Goal: Contribute content

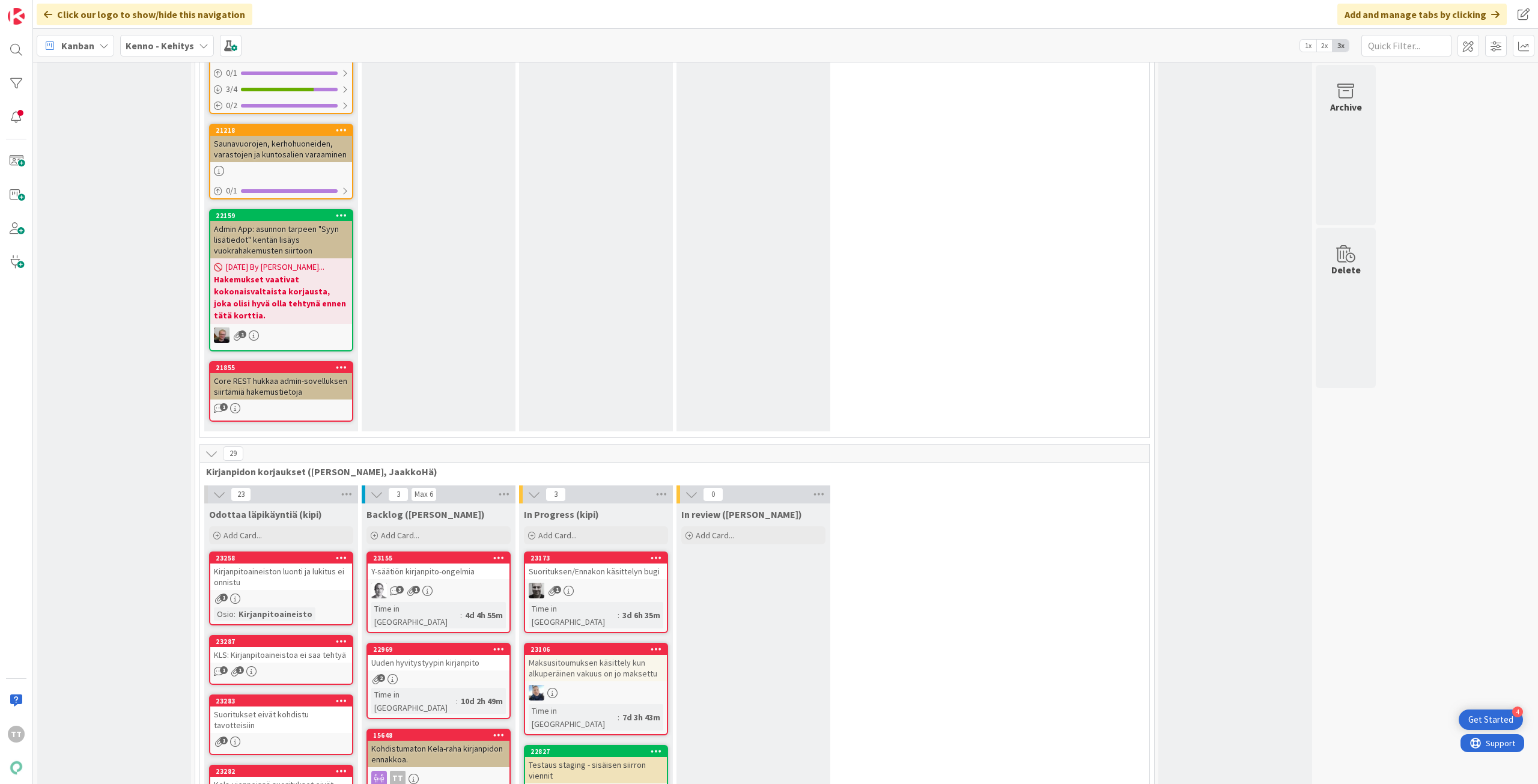
scroll to position [7508, 0]
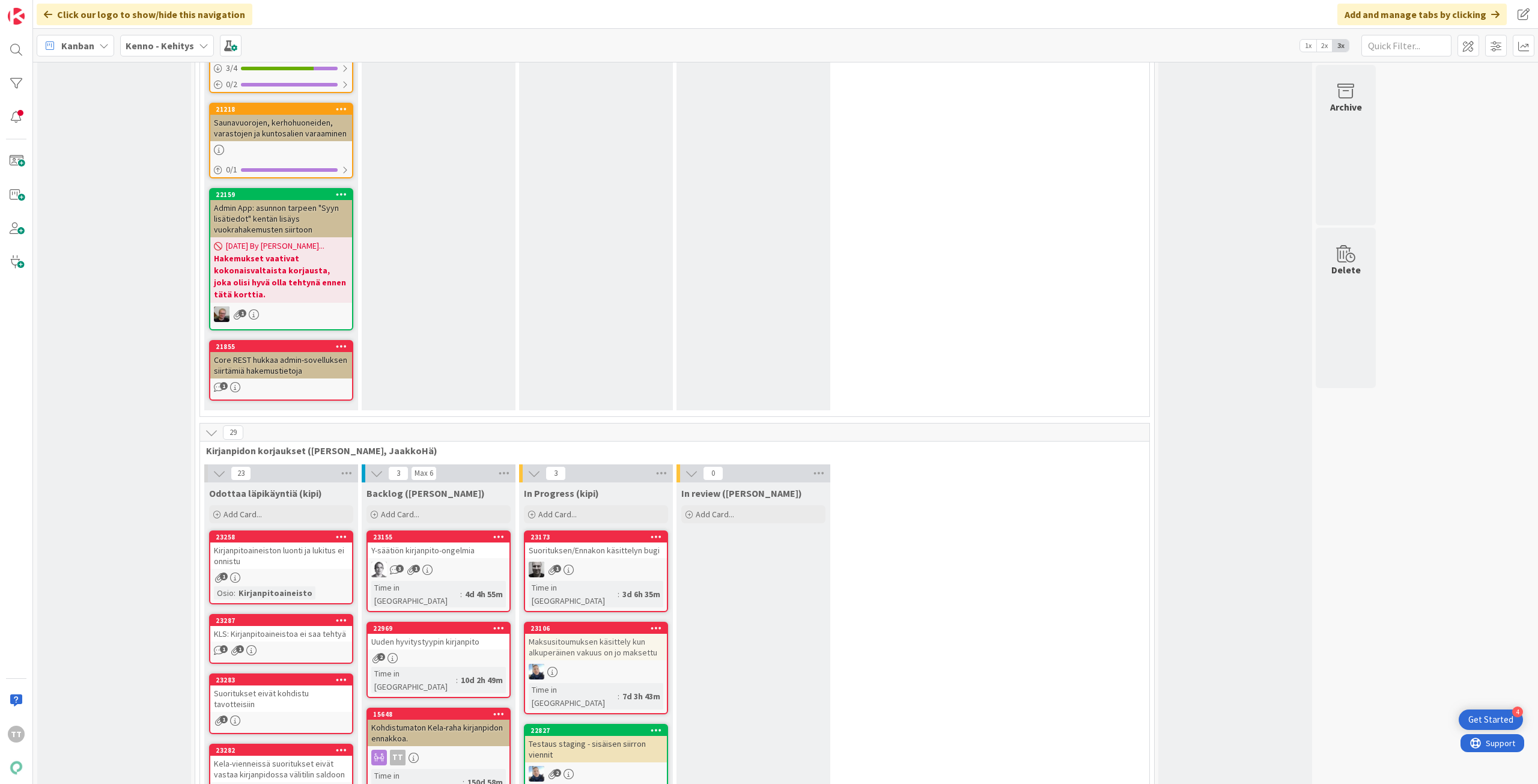
click at [265, 542] on div "Kirjanpitoaineiston luonti ja lukitus ei onnistu" at bounding box center [281, 556] width 142 height 26
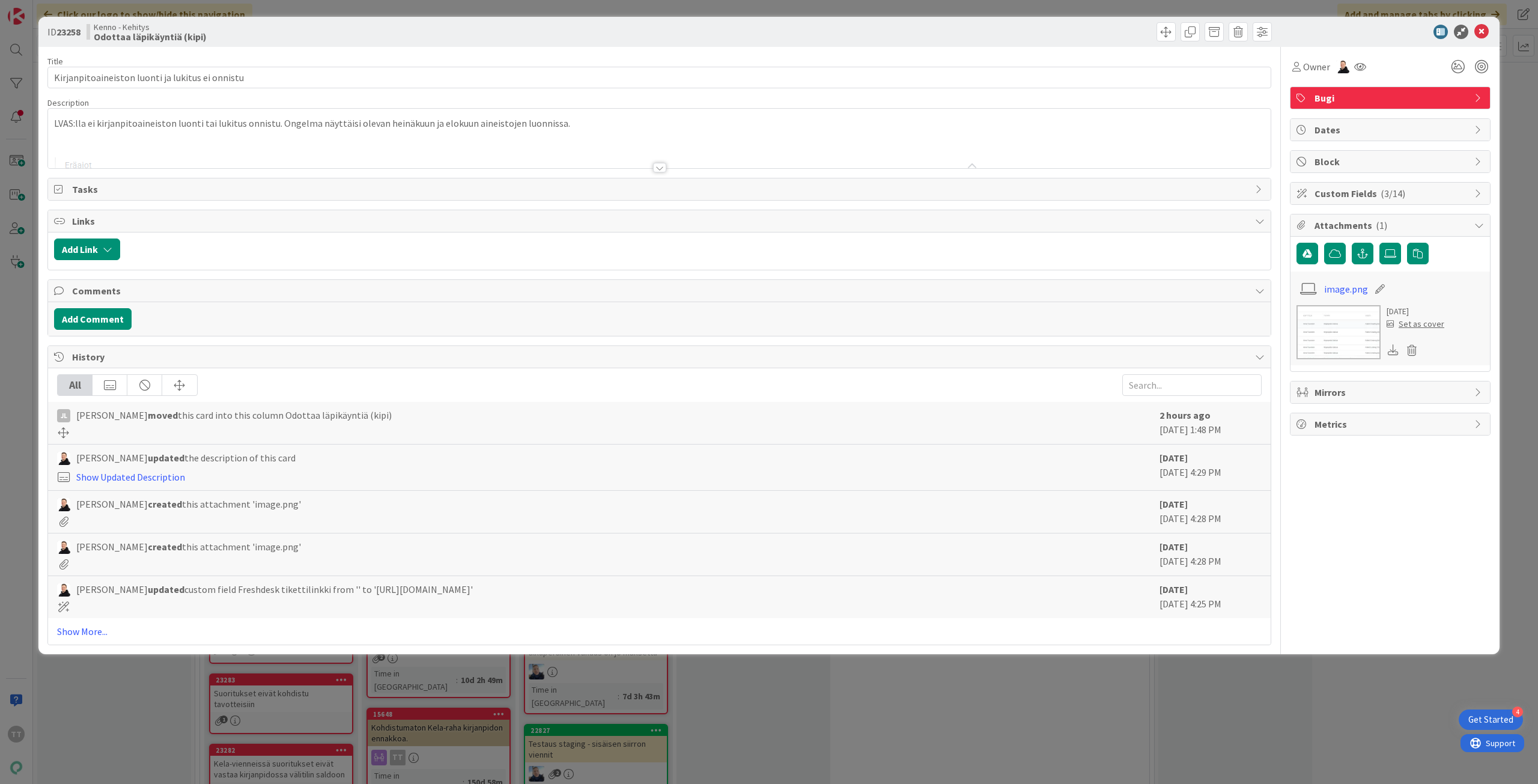
click at [660, 167] on div at bounding box center [660, 168] width 13 height 10
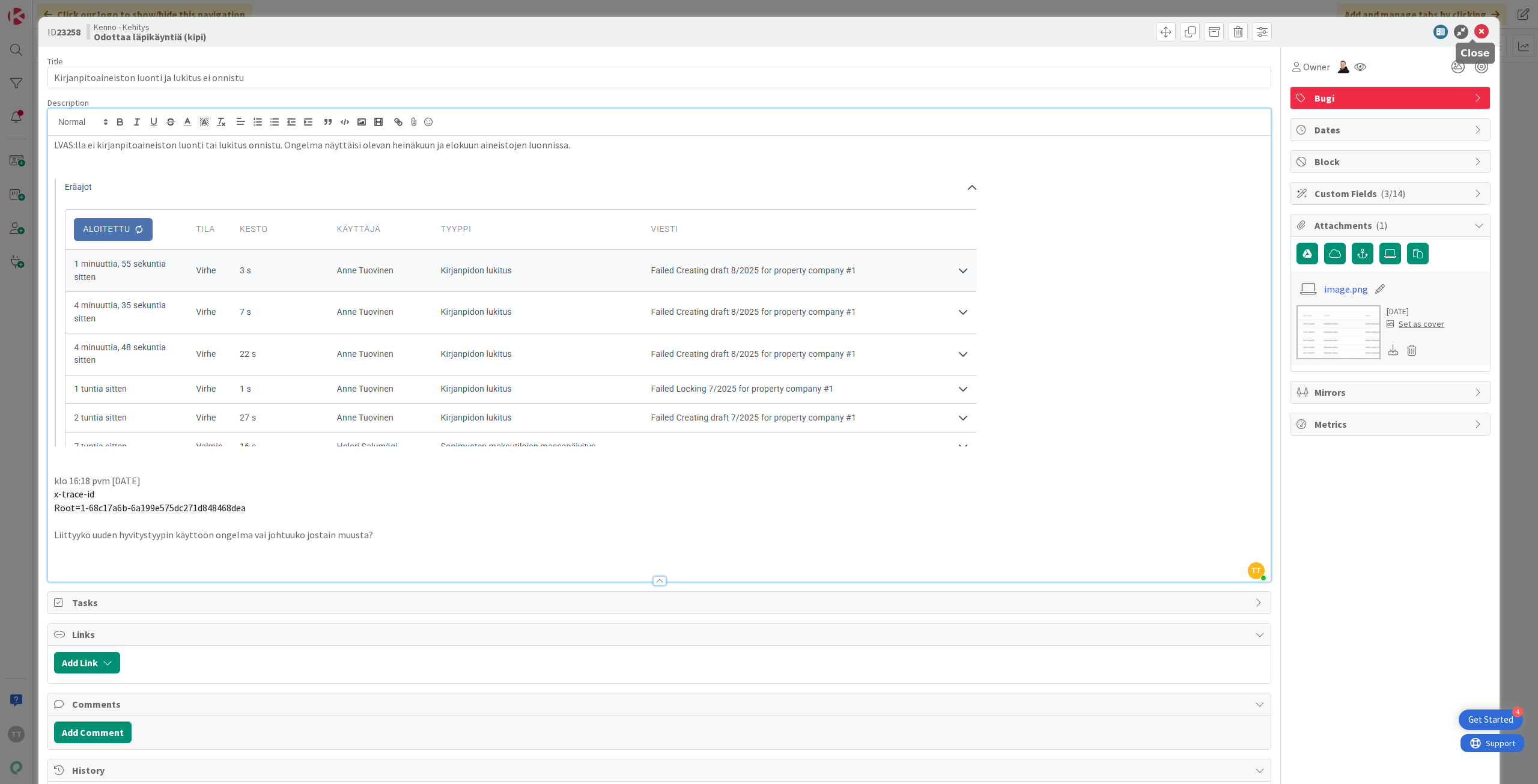
click at [1475, 36] on icon at bounding box center [1482, 31] width 15 height 15
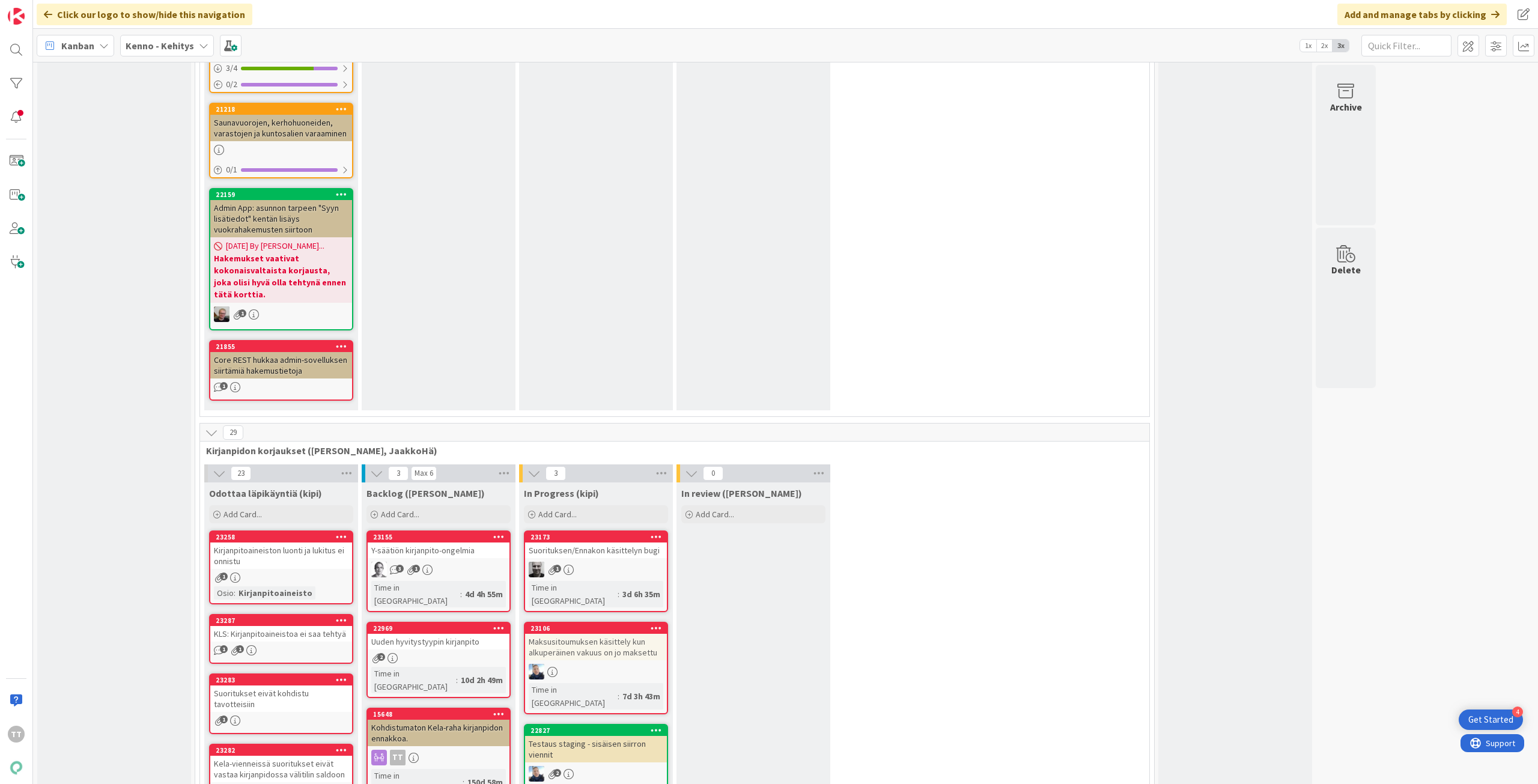
click at [286, 626] on div "KLS: Kirjanpitoaineistoa ei saa tehtyä" at bounding box center [281, 634] width 142 height 15
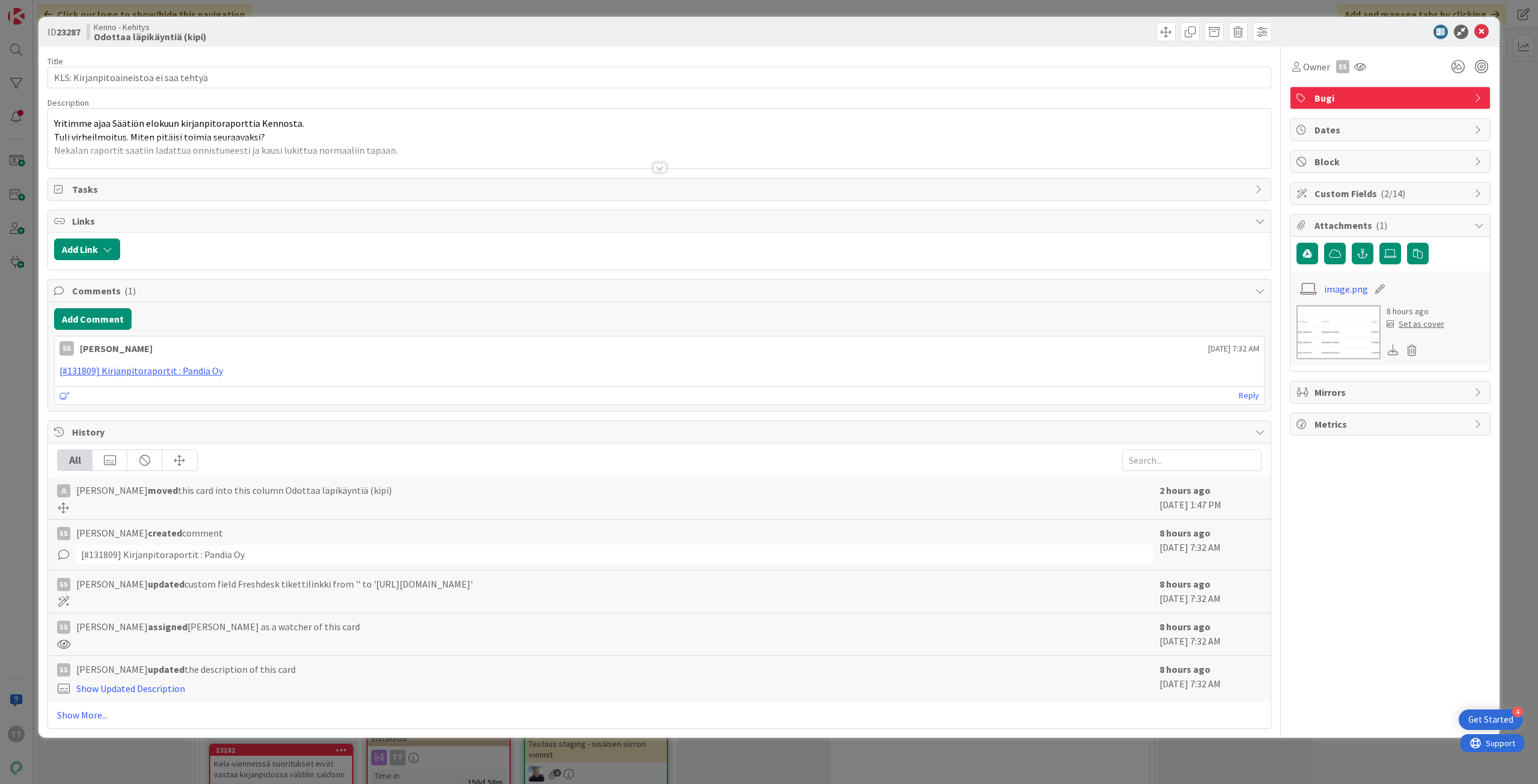
click at [660, 168] on div at bounding box center [660, 168] width 13 height 10
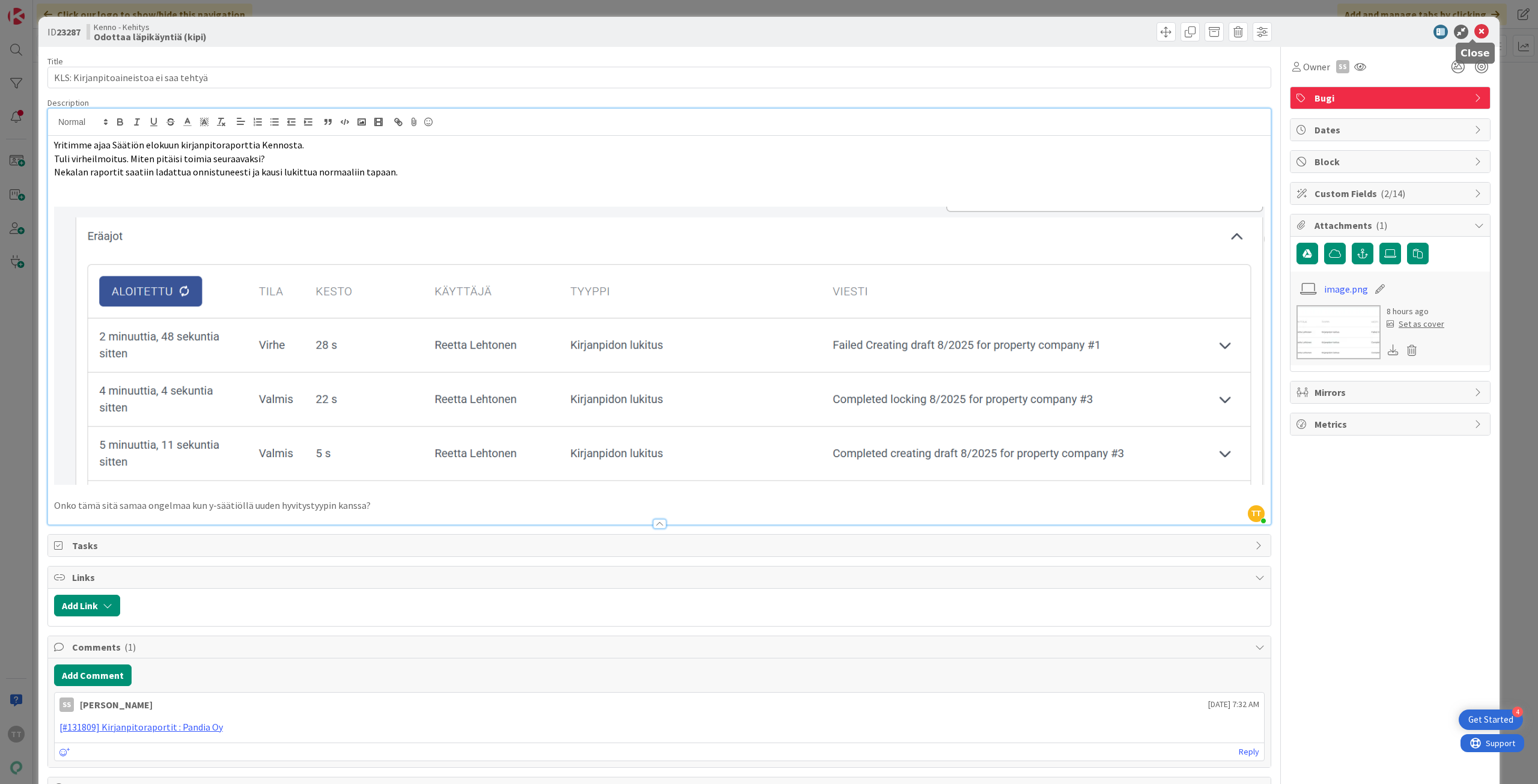
click at [1475, 29] on icon at bounding box center [1482, 31] width 15 height 15
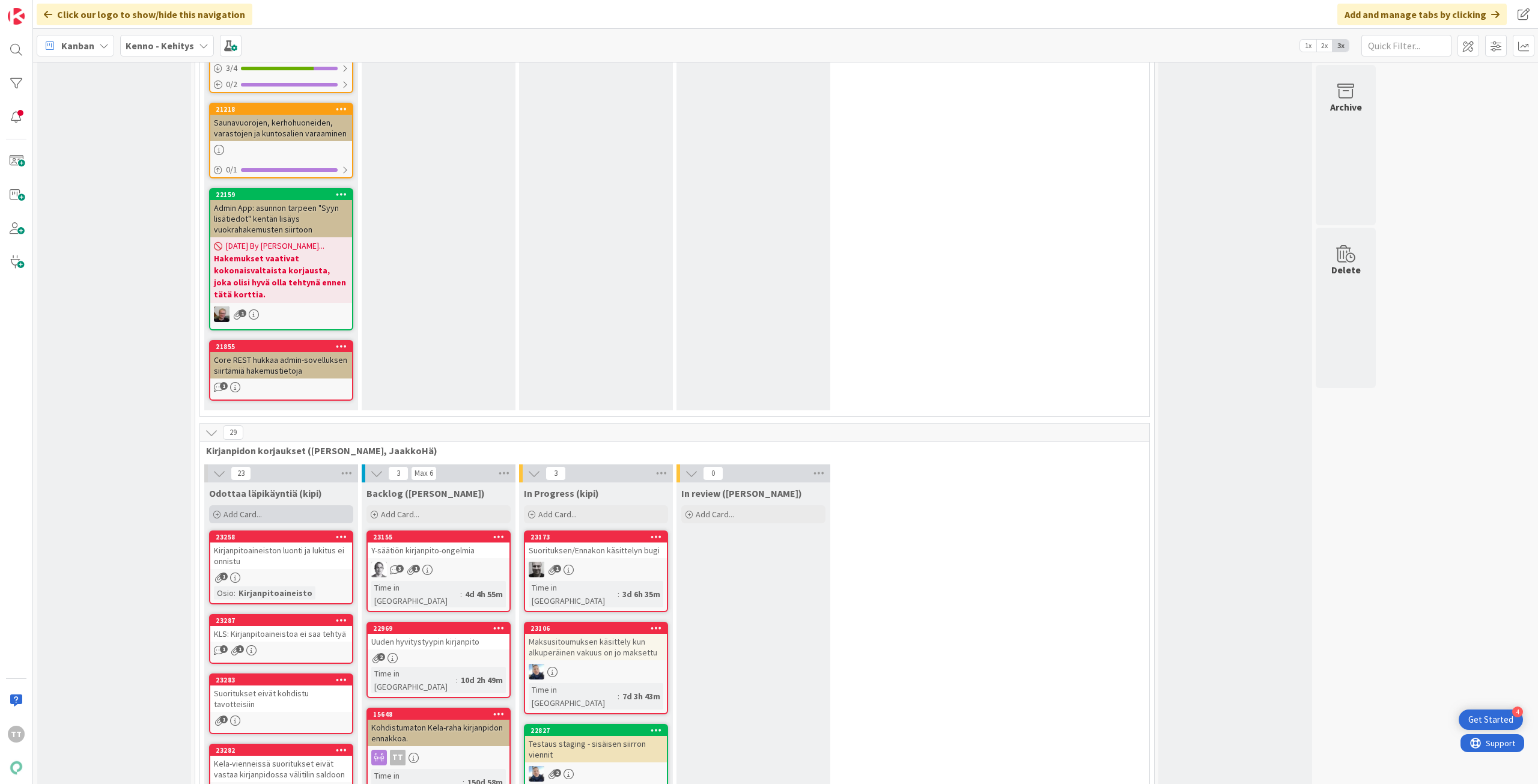
click at [227, 509] on span "Add Card..." at bounding box center [242, 515] width 38 height 11
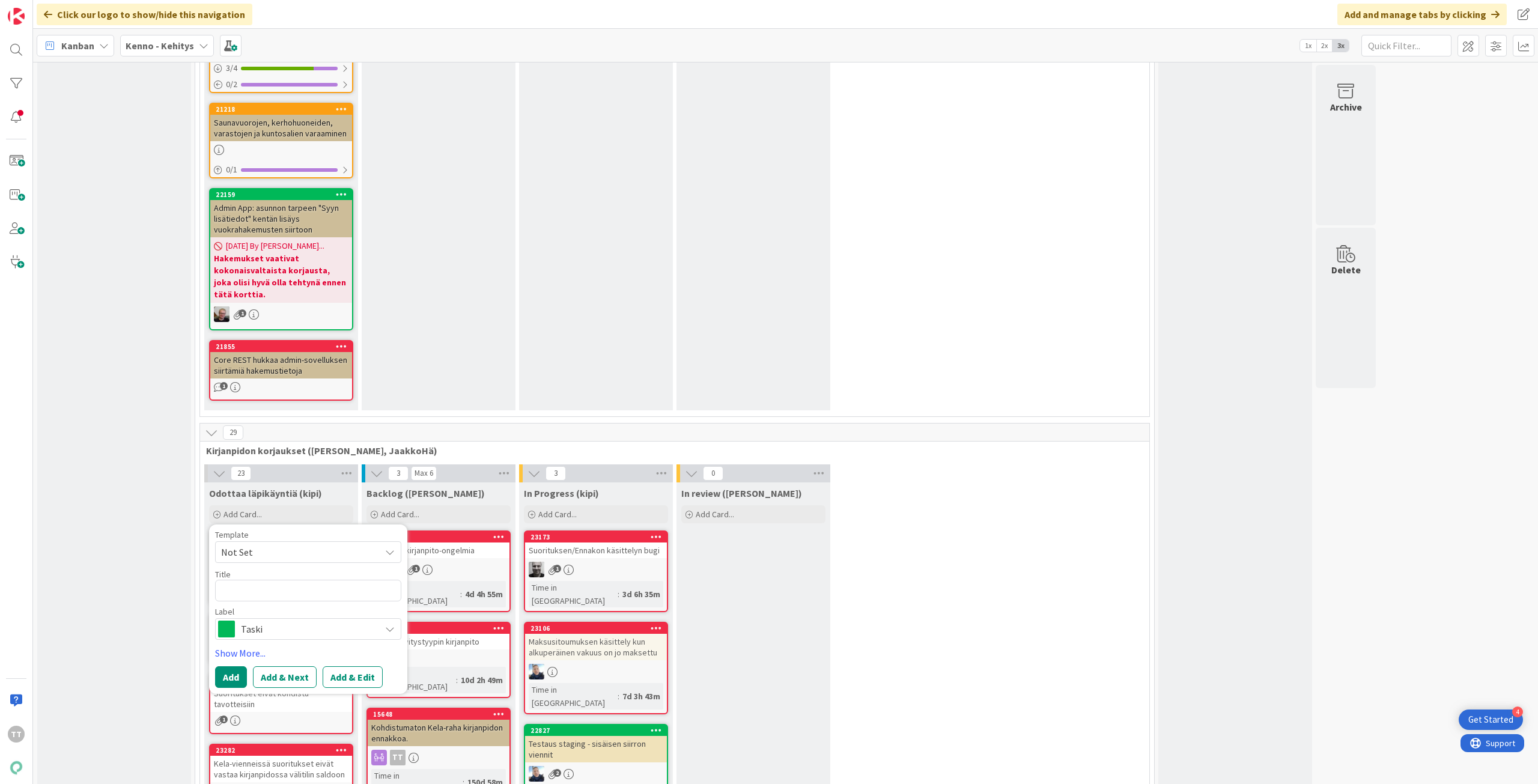
click at [321, 620] on span "Taski" at bounding box center [308, 629] width 134 height 17
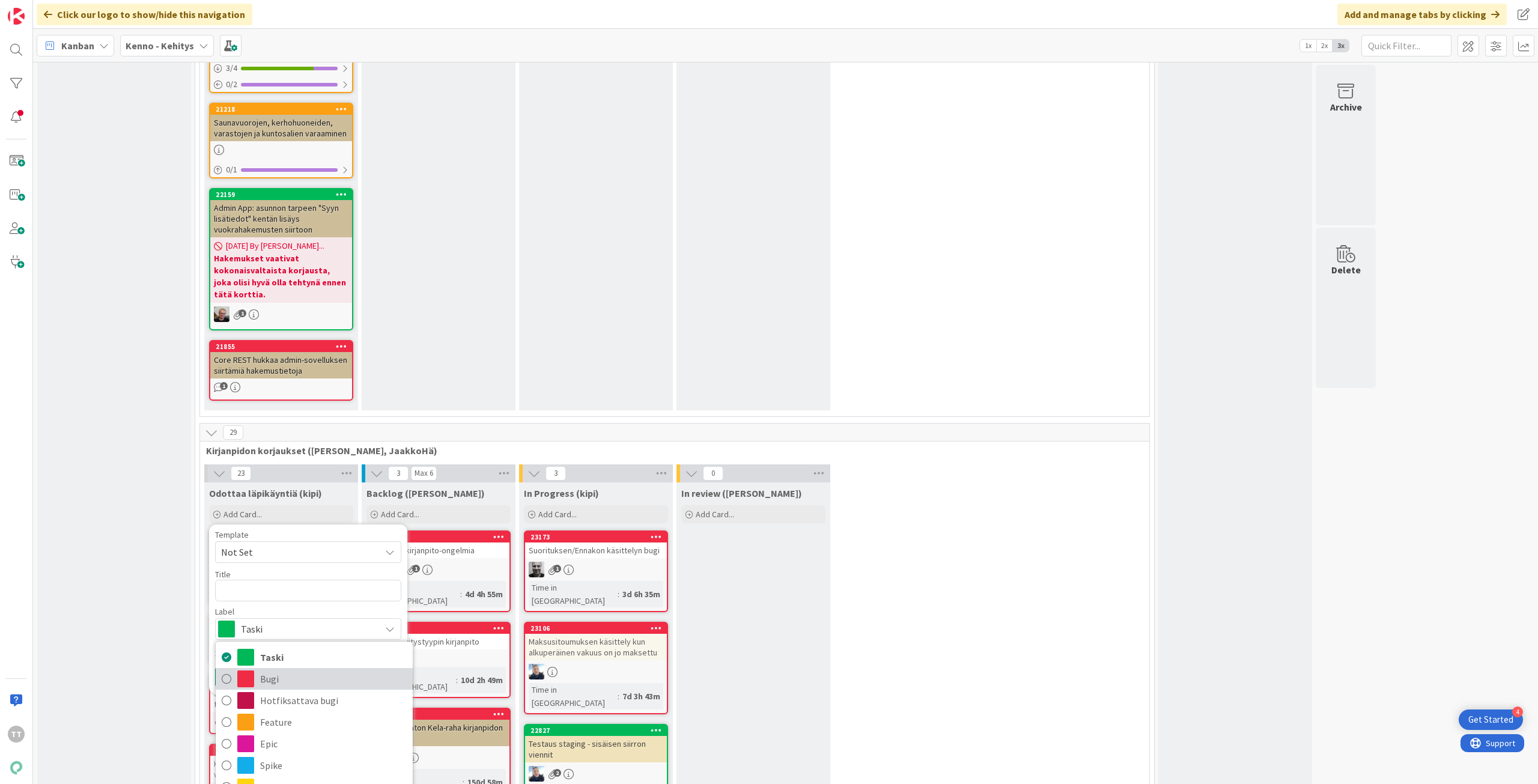
click at [278, 670] on span "Bugi" at bounding box center [334, 679] width 146 height 18
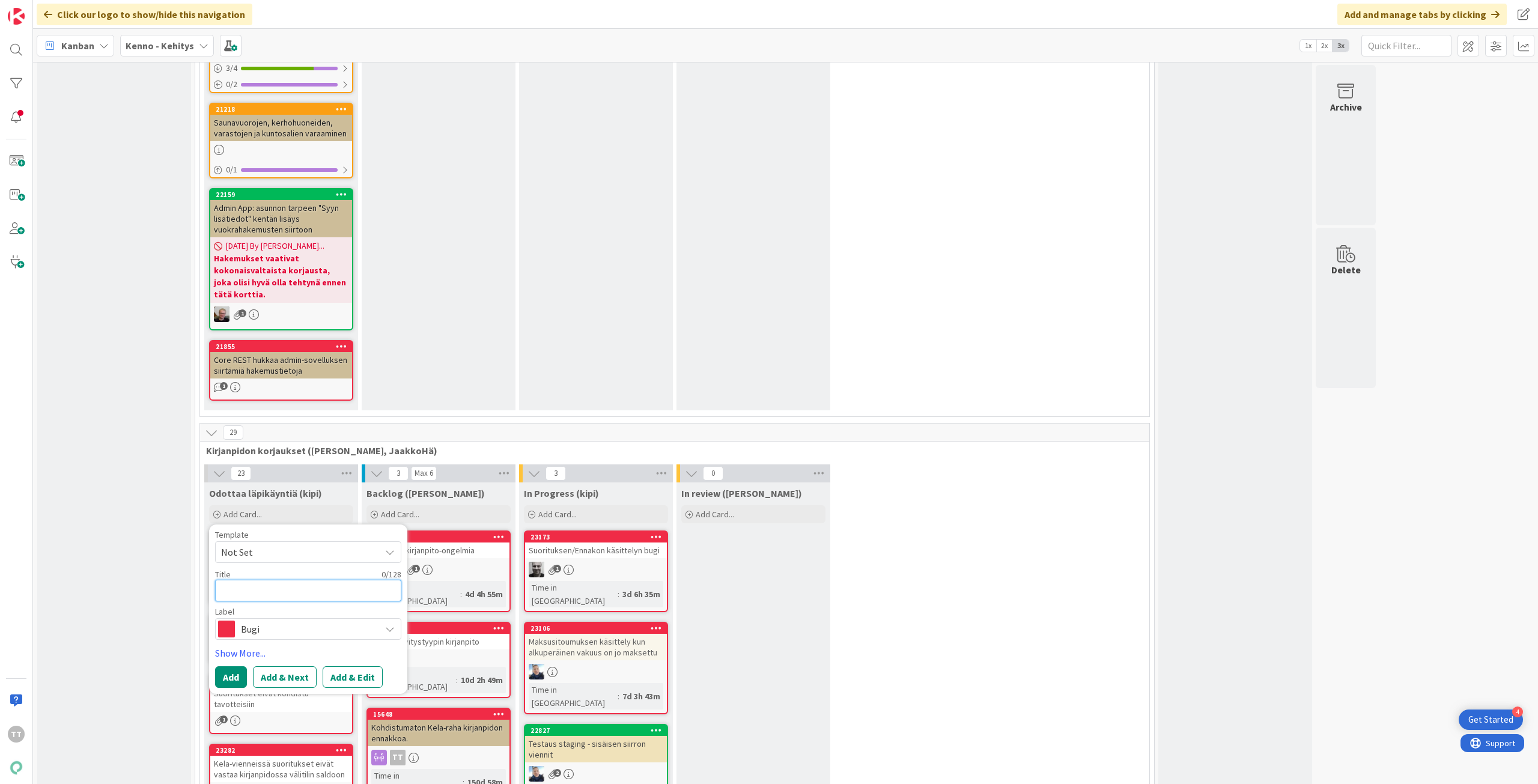
click at [247, 579] on textarea at bounding box center [308, 590] width 186 height 22
type textarea "x"
type textarea "V"
type textarea "x"
type textarea "Va"
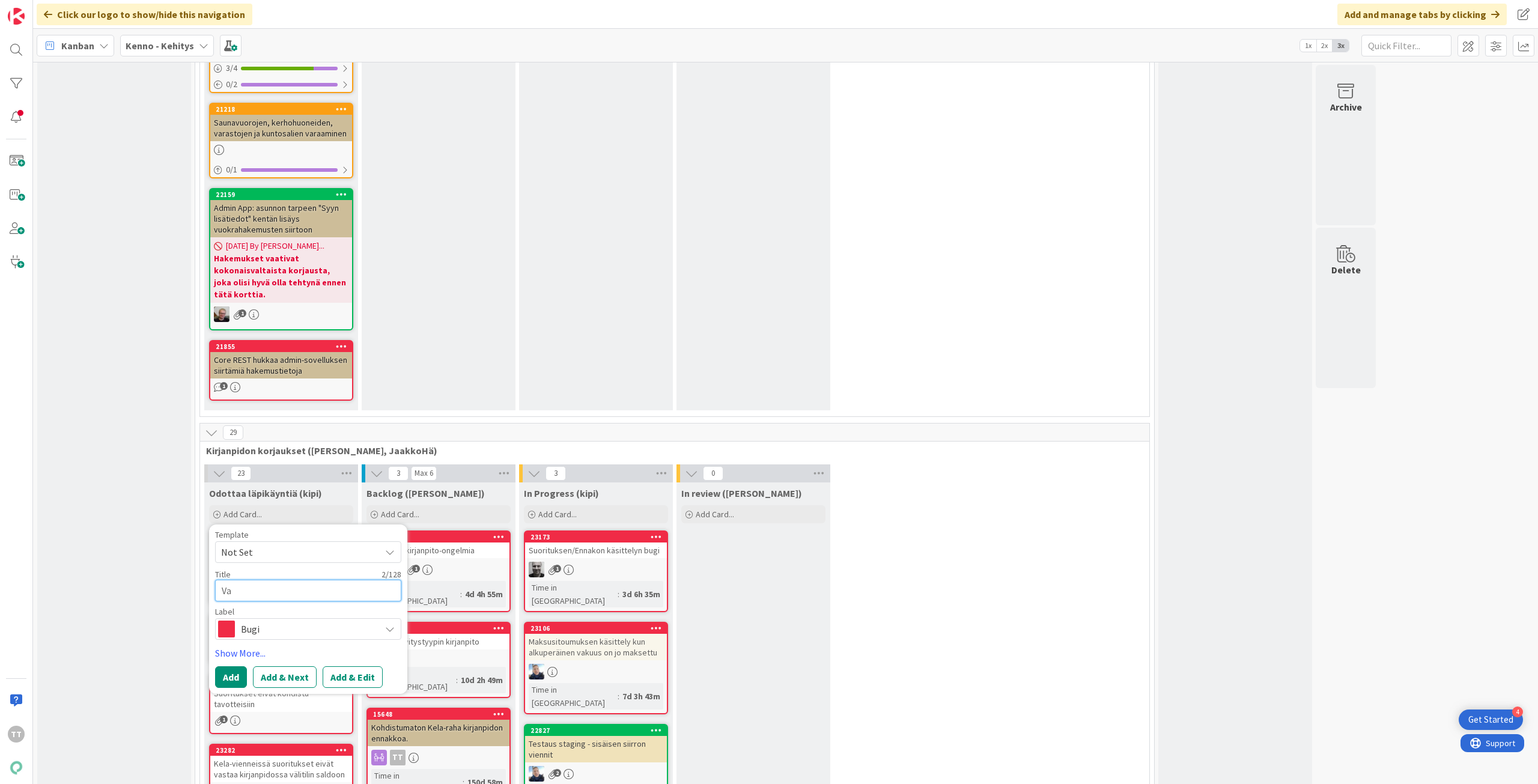
type textarea "x"
type textarea "Vak"
type textarea "x"
type textarea "Vaku"
type textarea "x"
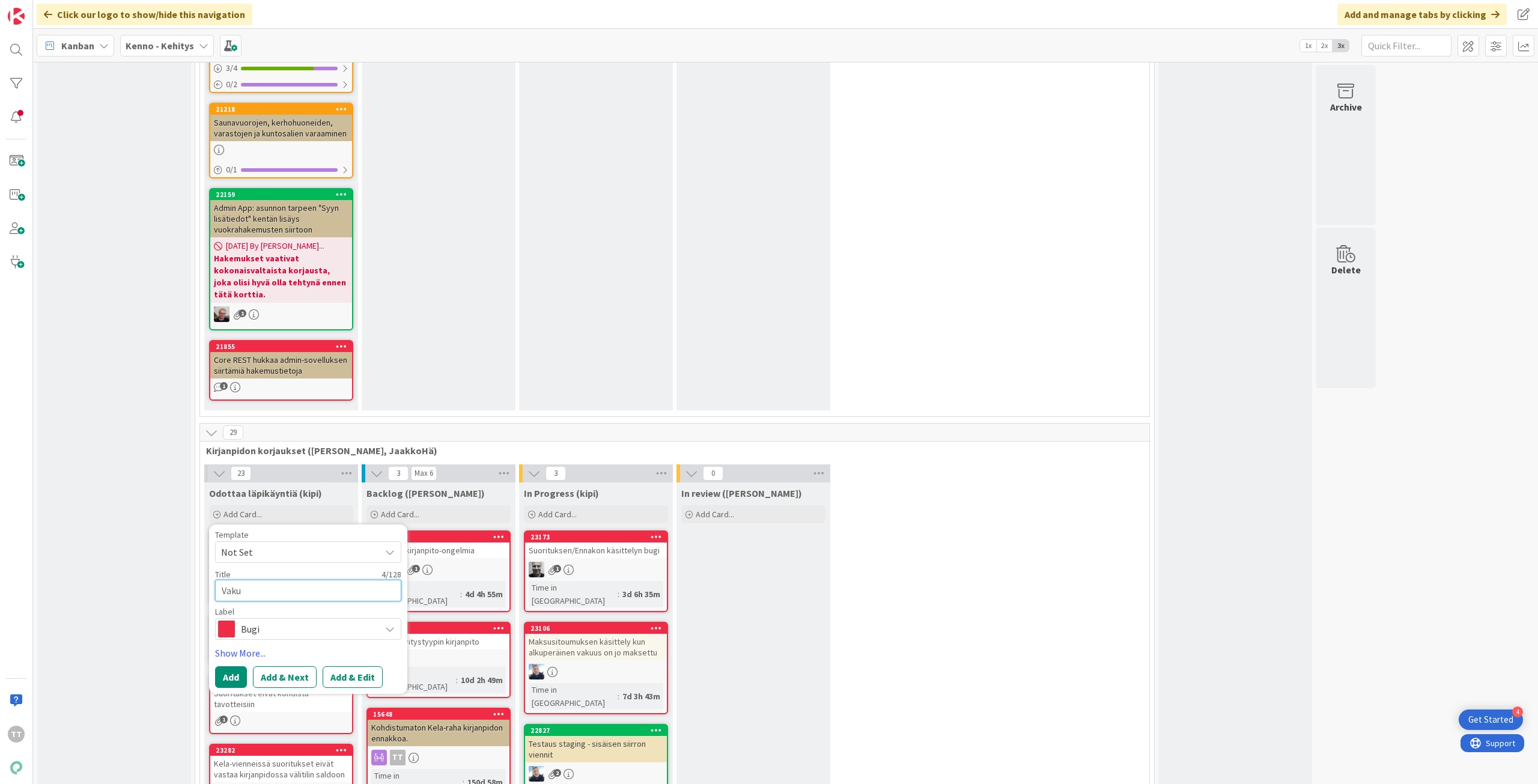
type textarea "Vakuu"
type textarea "x"
type textarea "Vakuud"
type textarea "x"
type textarea "Vakuude"
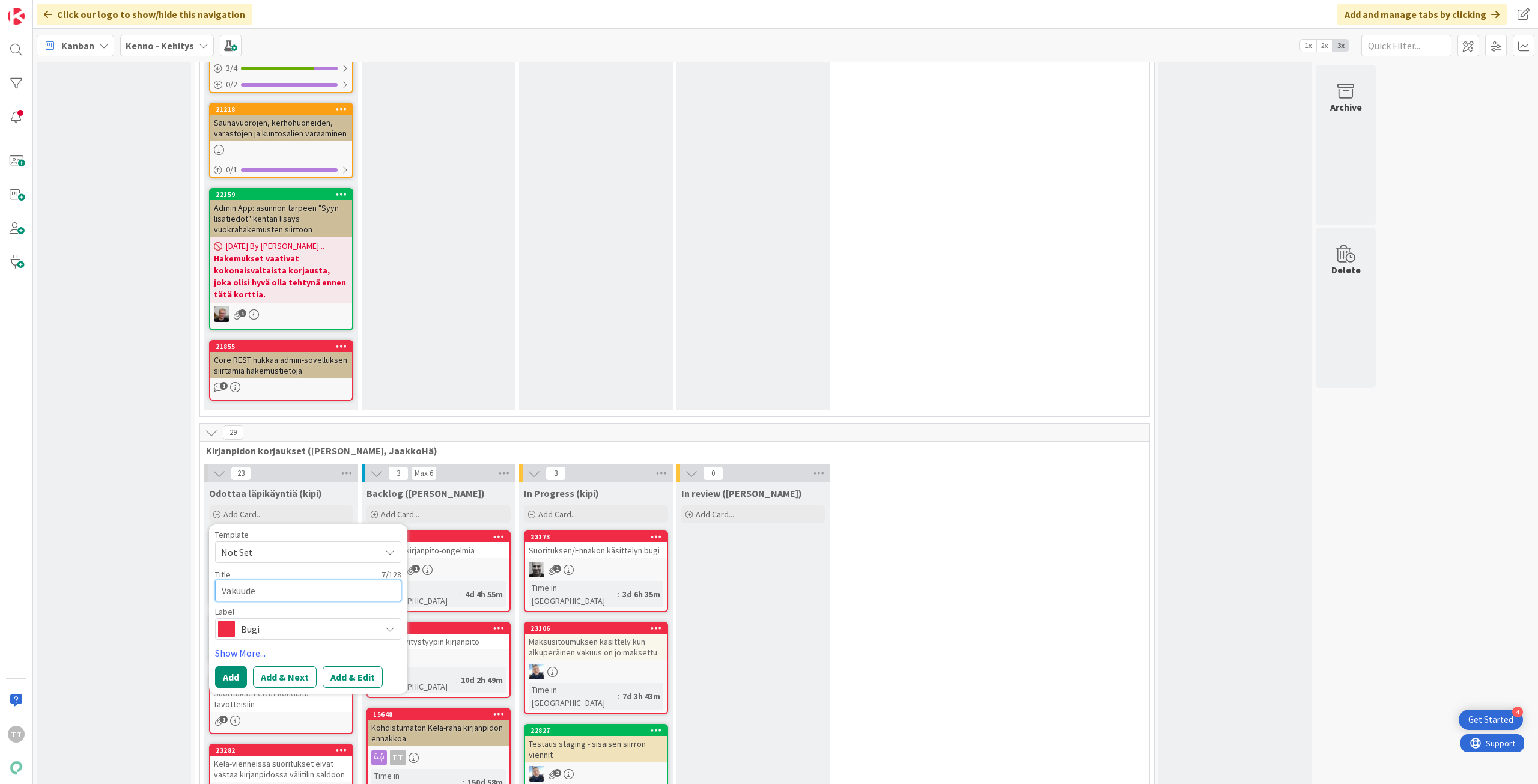
type textarea "x"
type textarea "Vakuudes"
type textarea "x"
type textarea "Vakuudest"
type textarea "x"
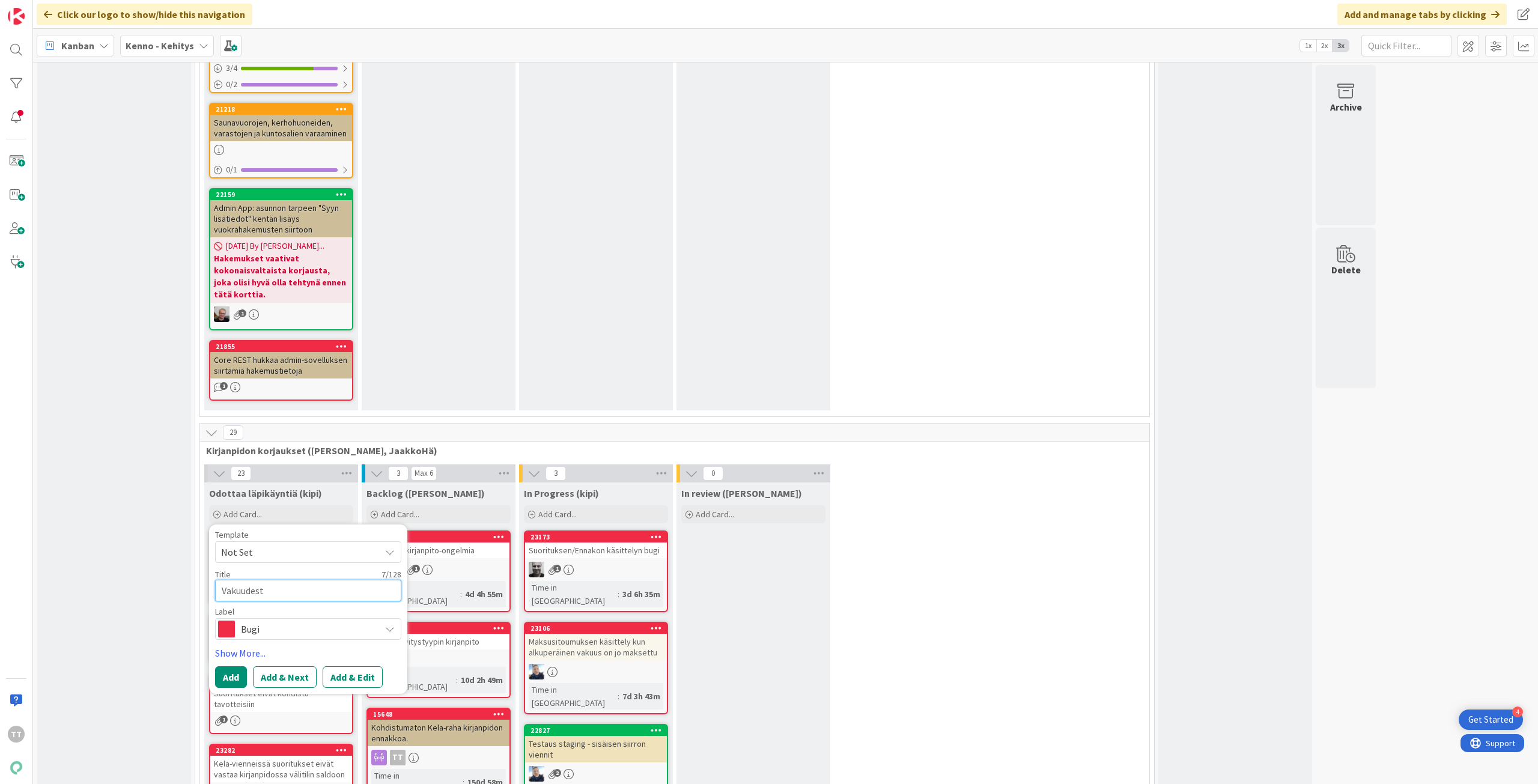
type textarea "Vakuudesta"
type textarea "x"
type textarea "Vakuudesta"
type textarea "x"
type textarea "Vakuudesta p"
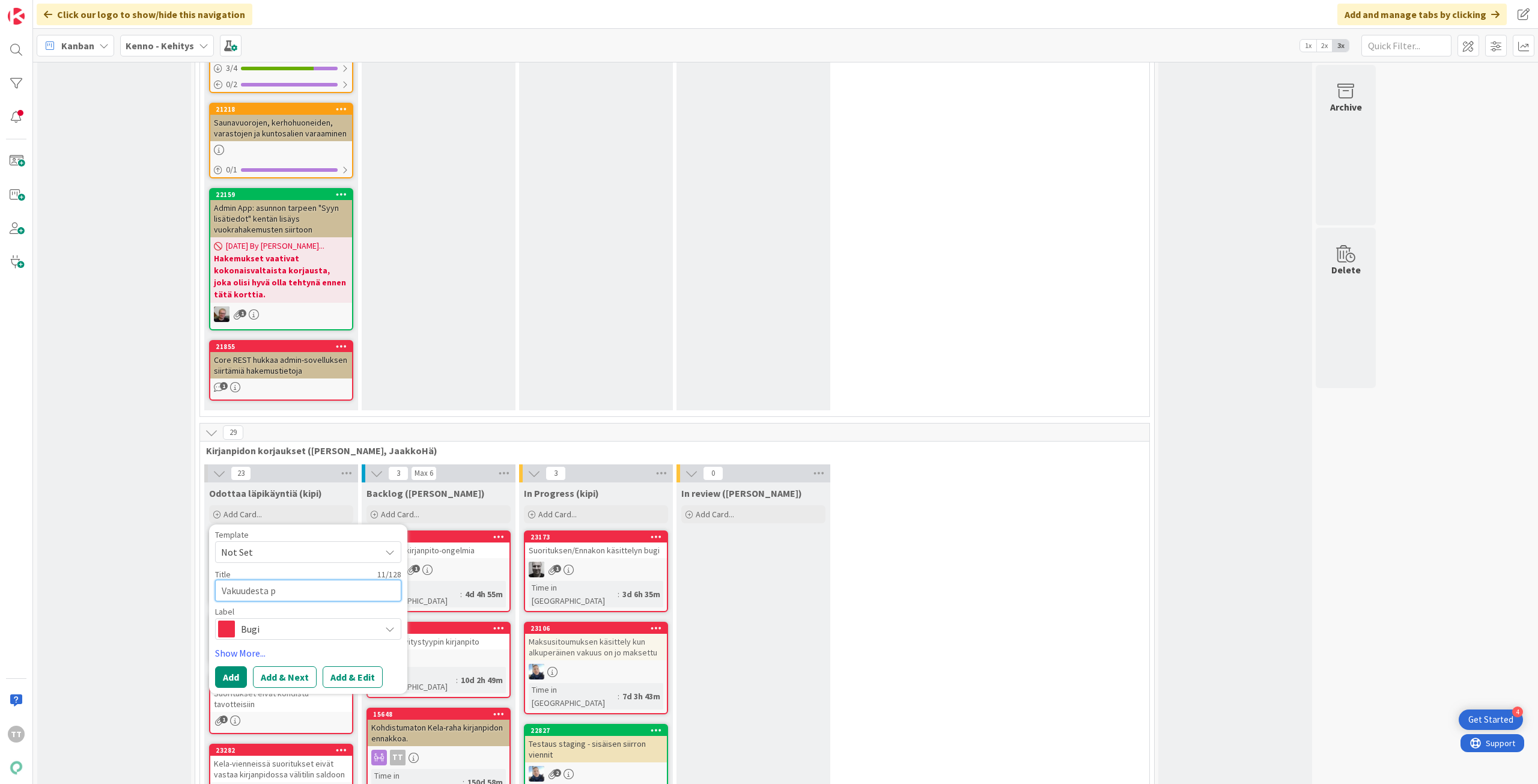
type textarea "x"
type textarea "Vakuudesta pi"
type textarea "x"
type textarea "Vakuudesta pidä"
type textarea "x"
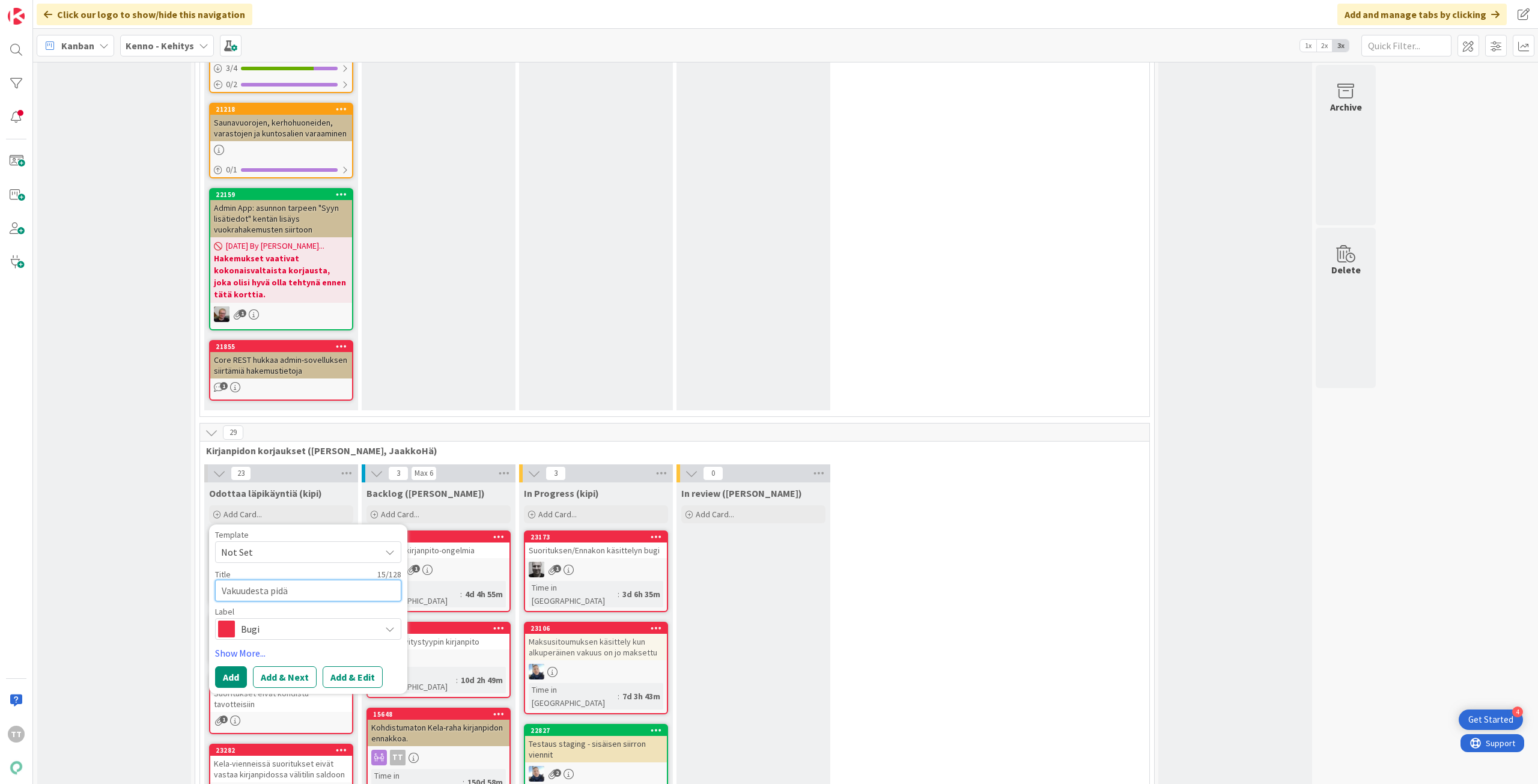
type textarea "Vakuudesta pidät"
type textarea "x"
type textarea "Vakuudesta pidättä"
type textarea "x"
type textarea "Vakuudesta pidättäm"
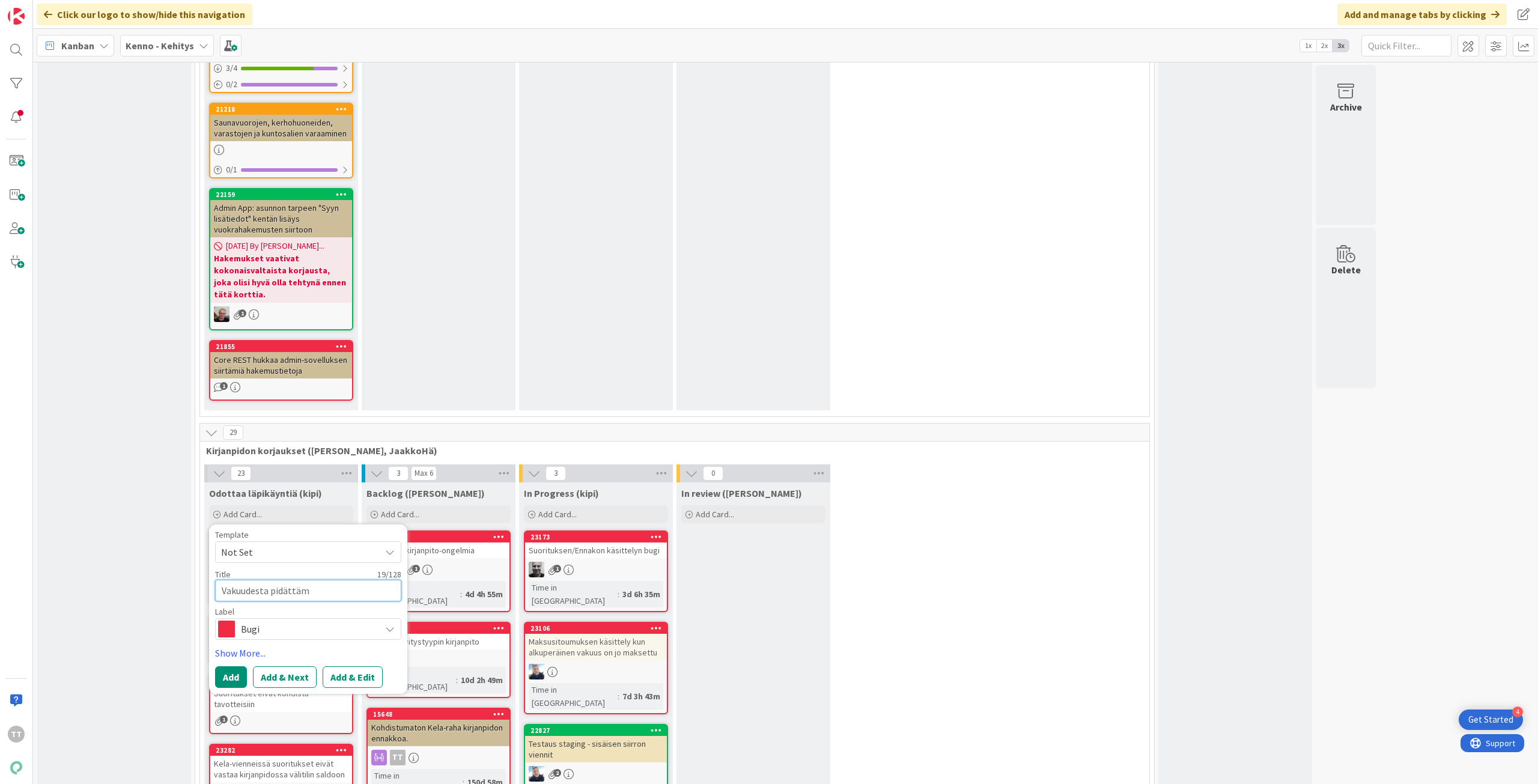
type textarea "x"
type textarea "Vakuudesta pidättämi"
type textarea "x"
type textarea "Vakuudesta pidättämin"
type textarea "x"
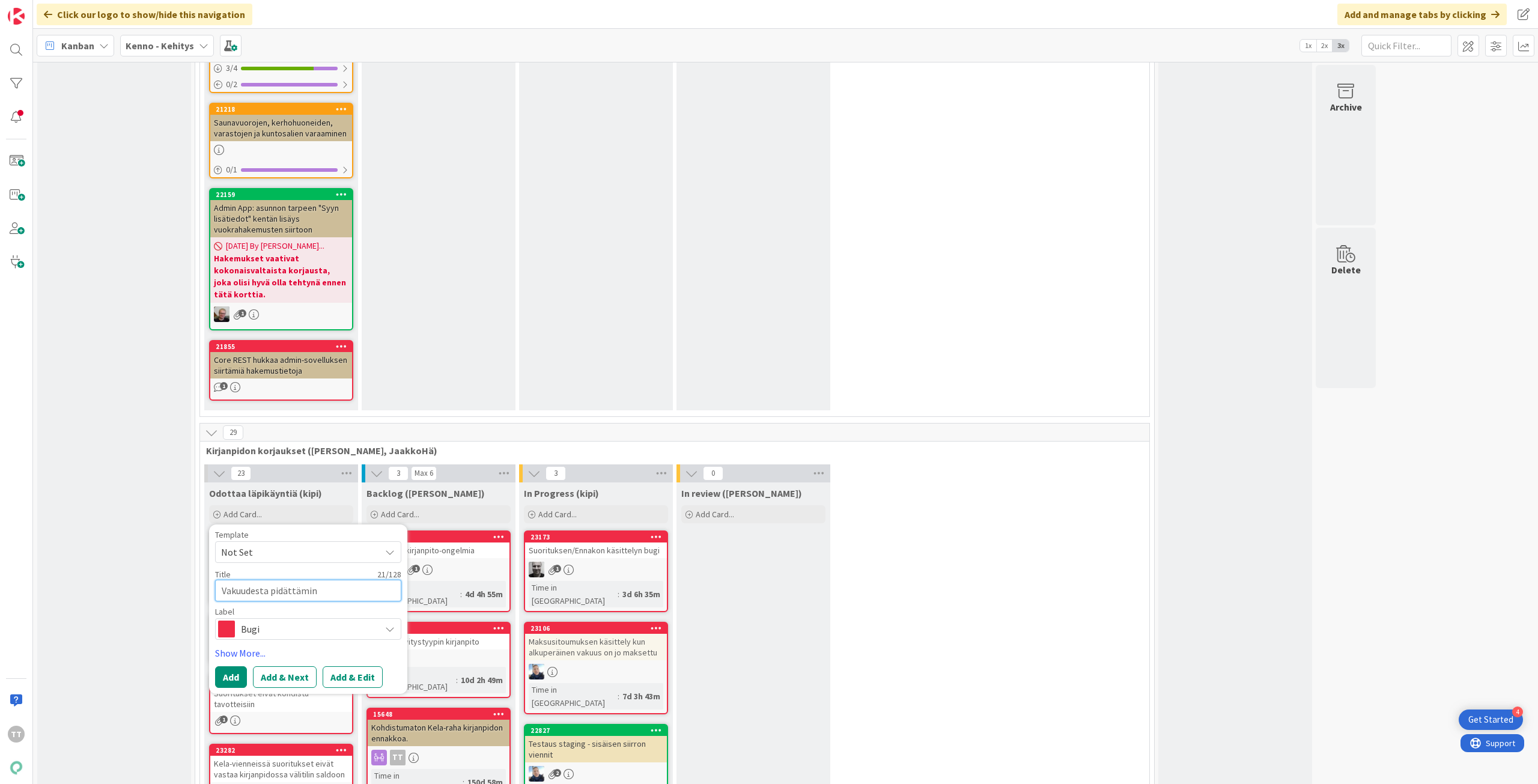
type textarea "Vakuudesta pidättämine"
type textarea "x"
type textarea "Vakuudesta pidättäminen"
type textarea "x"
type textarea "Vakuudesta pidättäminen"
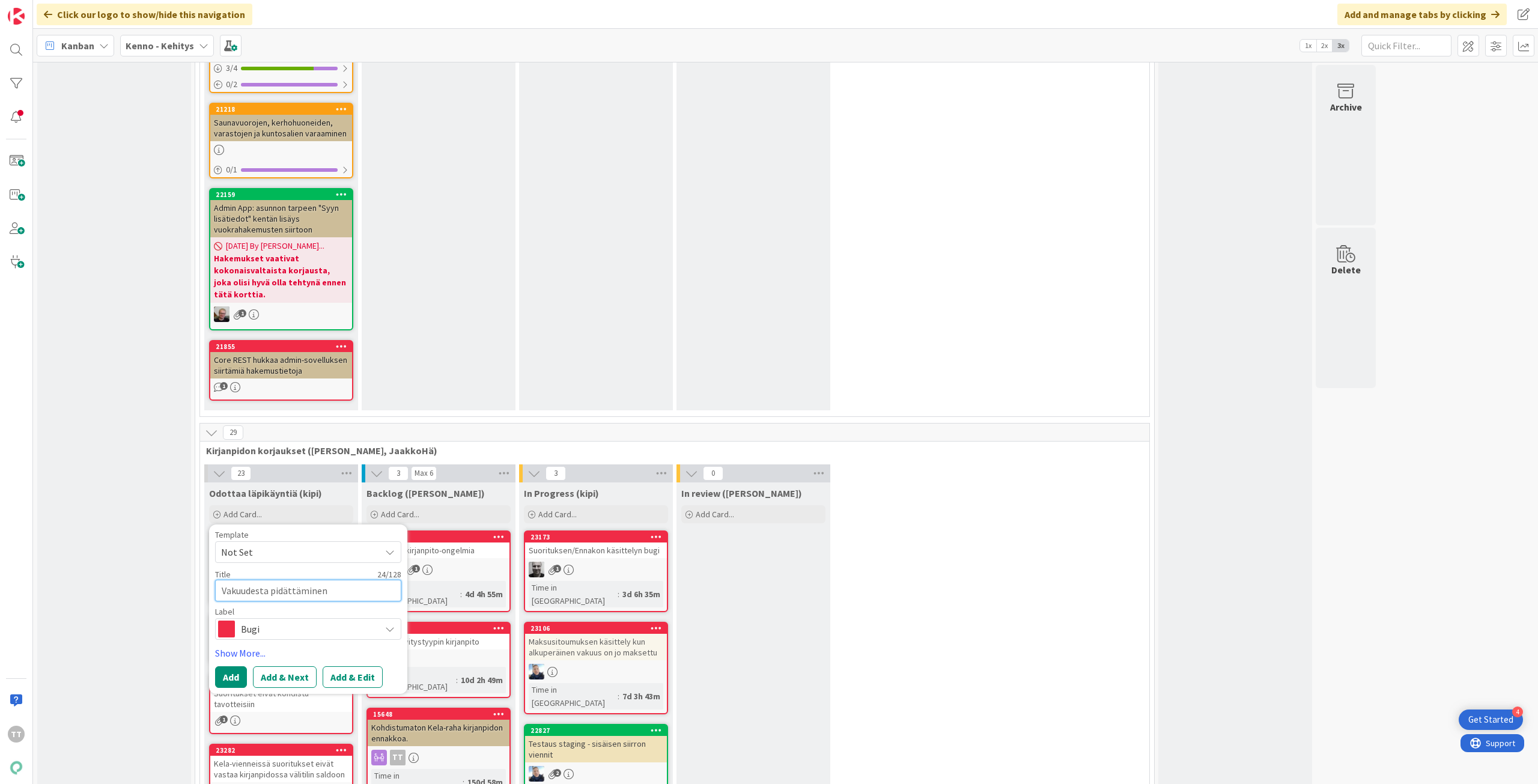
type textarea "x"
type textarea "Vakuudesta pidättäminen m"
type textarea "x"
type textarea "Vakuudesta pidättäminen mu"
type textarea "x"
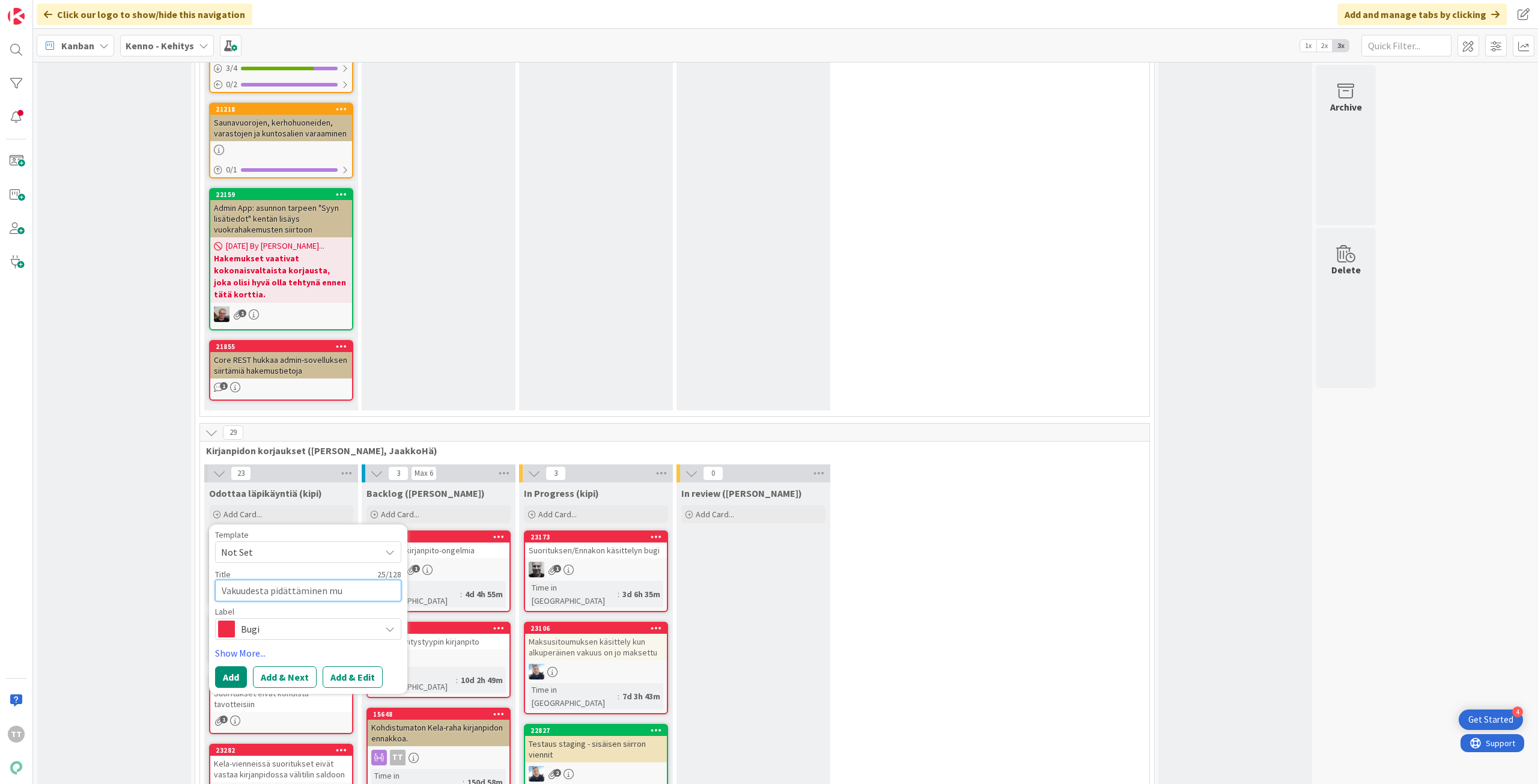
type textarea "Vakuudesta pidättäminen muo"
type textarea "x"
type textarea "Vakuudesta pidättäminen mu"
type textarea "x"
type textarea "Vakuudesta pidättäminen m"
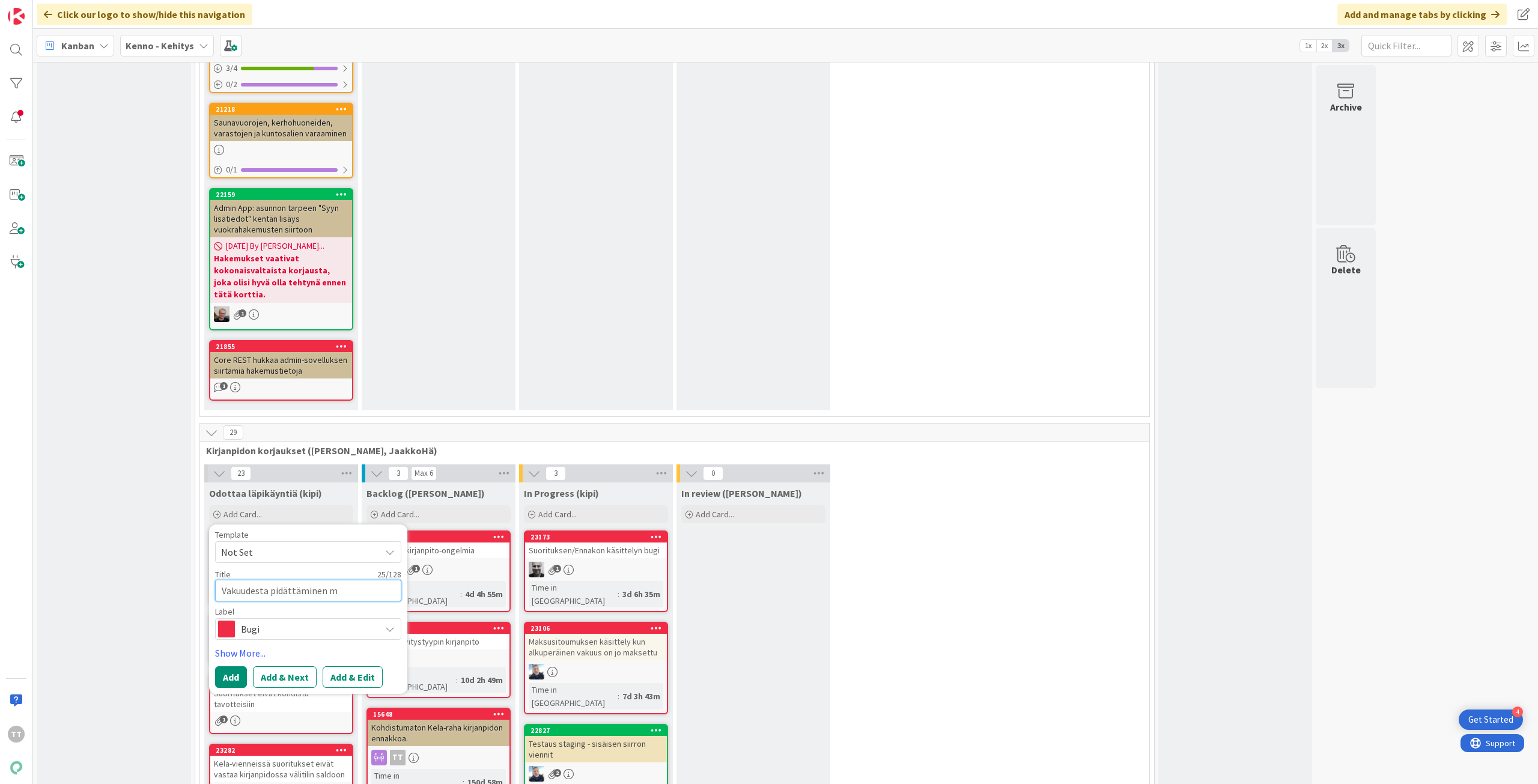
type textarea "x"
type textarea "Vakuudesta pidättäminen"
type textarea "x"
type textarea "Vakuudesta pidättäminen j"
type textarea "x"
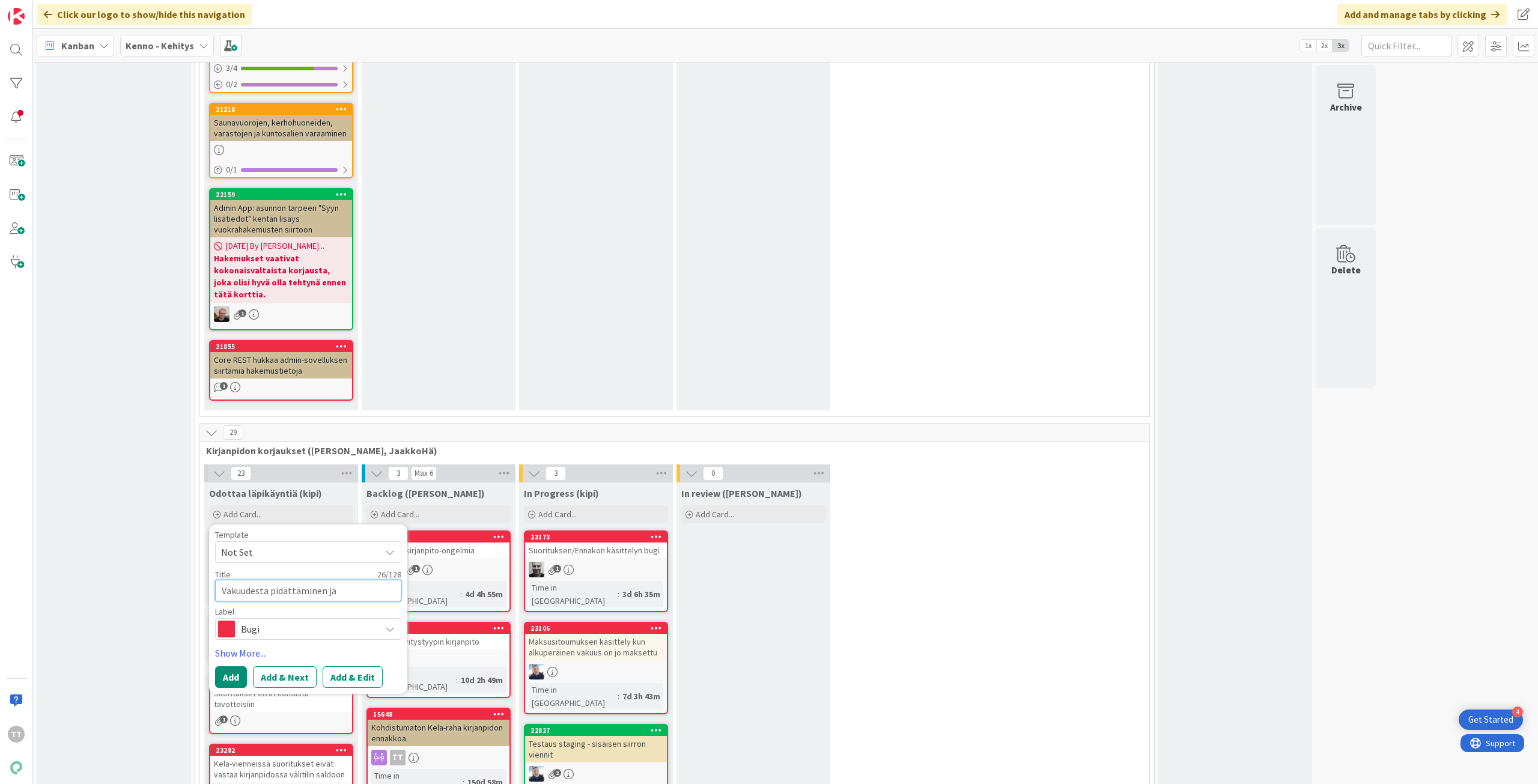
type textarea "Vakuudesta pidättäminen ja"
type textarea "x"
type textarea "Vakuudesta pidättäminen ja k"
type textarea "x"
type textarea "Vakuudesta pidättäminen ja ki"
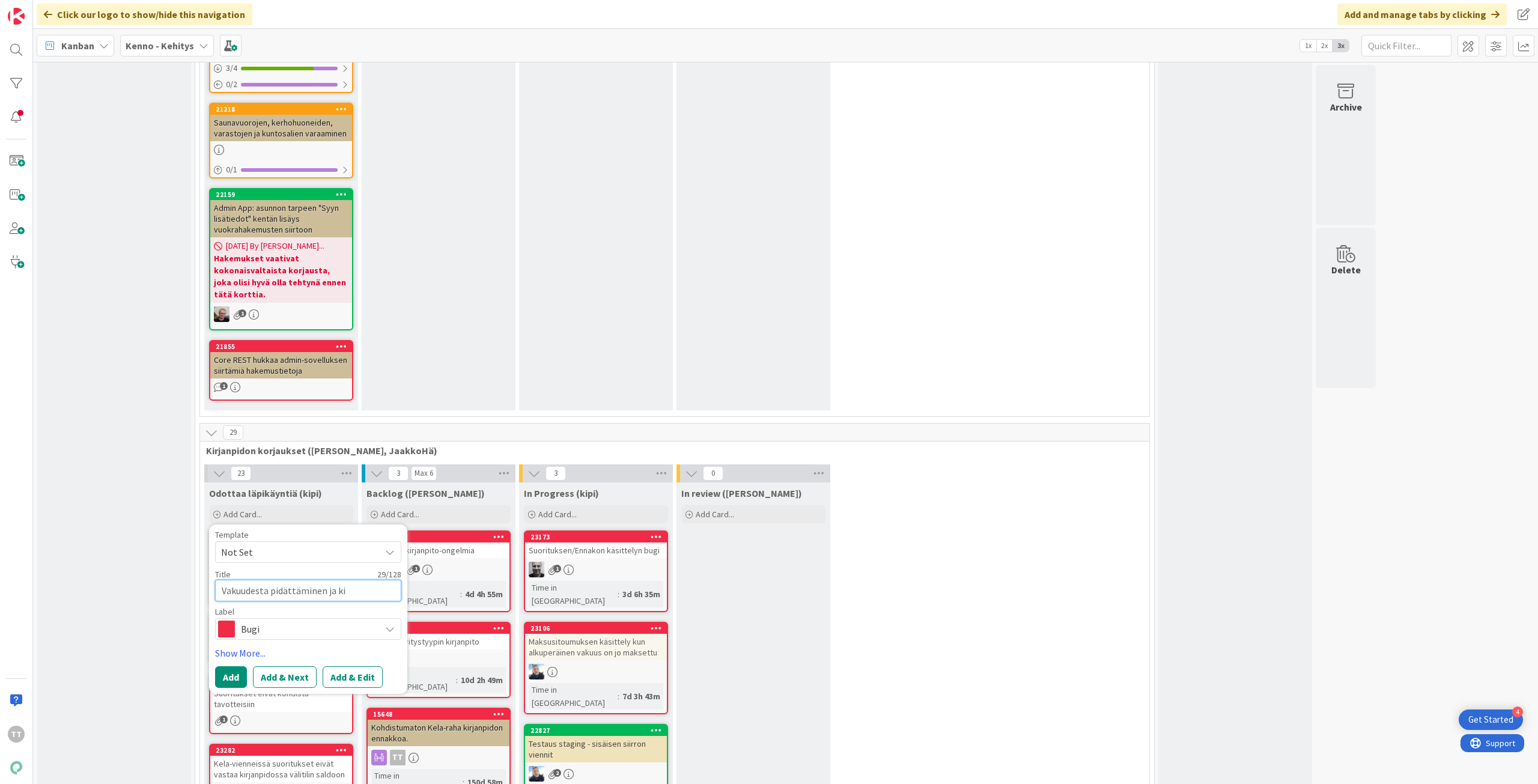
type textarea "x"
type textarea "Vakuudesta pidättäminen ja kir"
type textarea "x"
type textarea "Vakuudesta pidättäminen ja kirj"
type textarea "x"
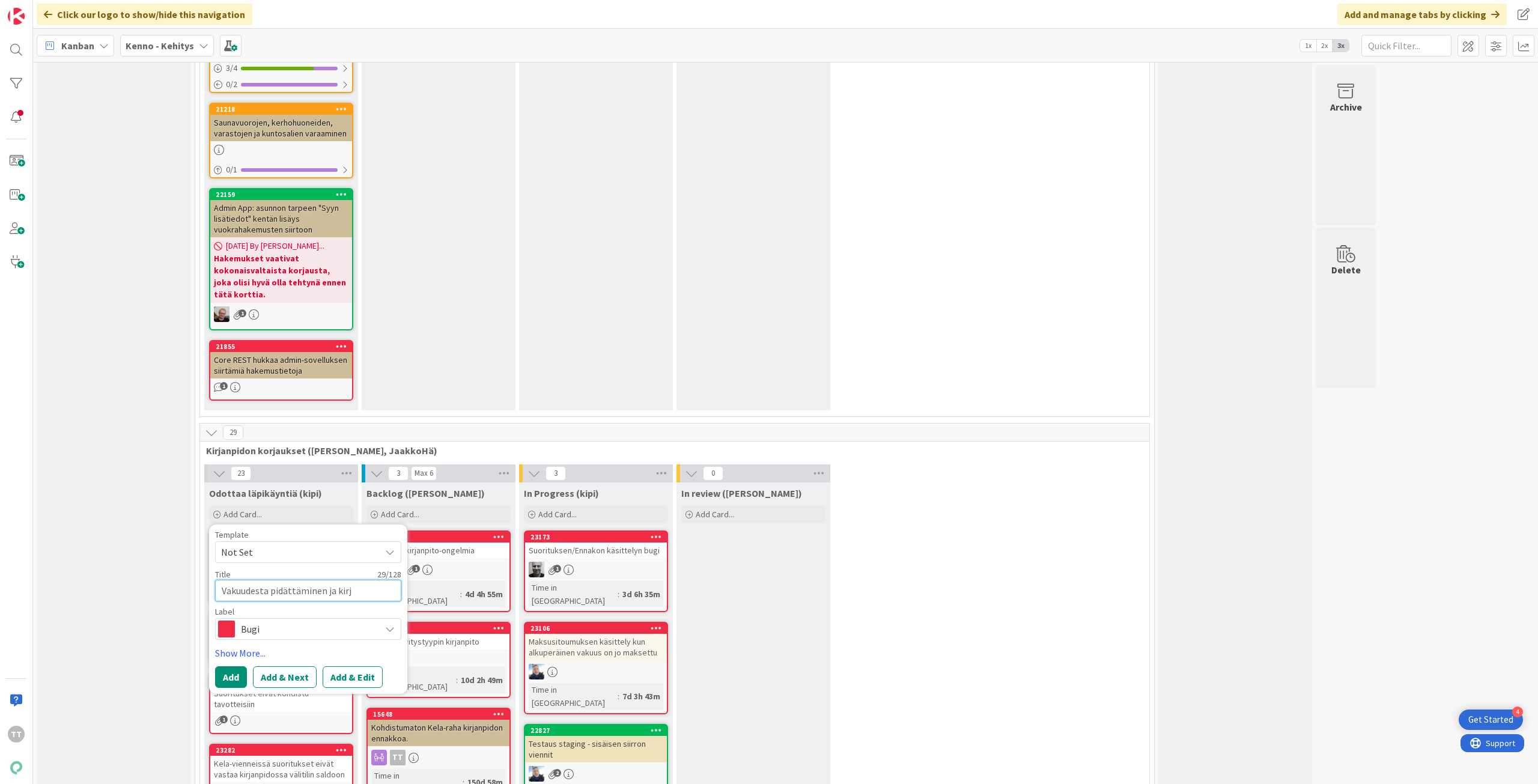
type textarea "Vakuudesta pidättäminen ja kirja"
type textarea "x"
type textarea "Vakuudesta pidättäminen ja kirjan"
type textarea "x"
type textarea "Vakuudesta pidättäminen ja kirjanp"
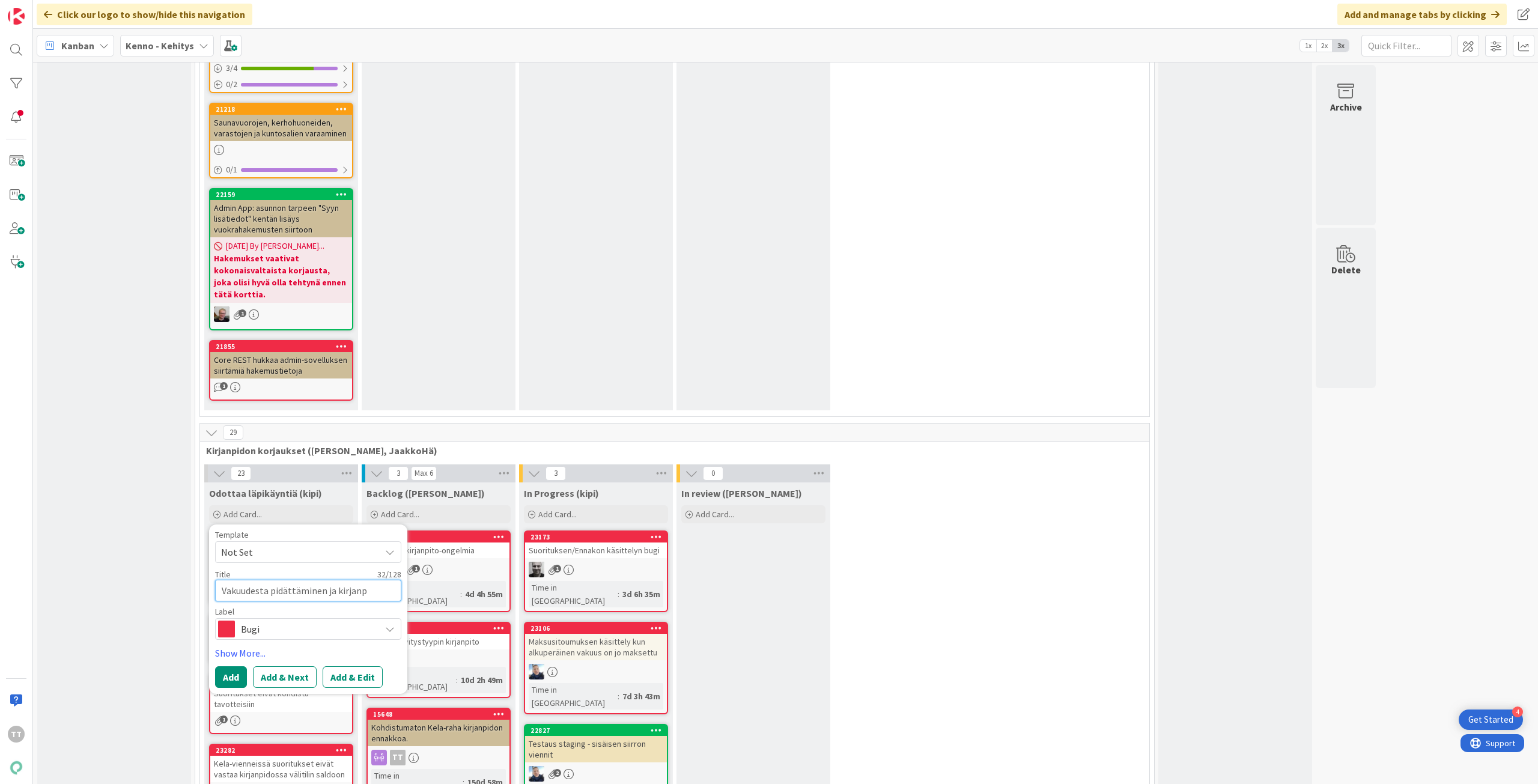
type textarea "x"
type textarea "Vakuudesta pidättäminen ja kirjanpi"
type textarea "x"
type textarea "Vakuudesta pidättäminen ja kirjanpit"
type textarea "x"
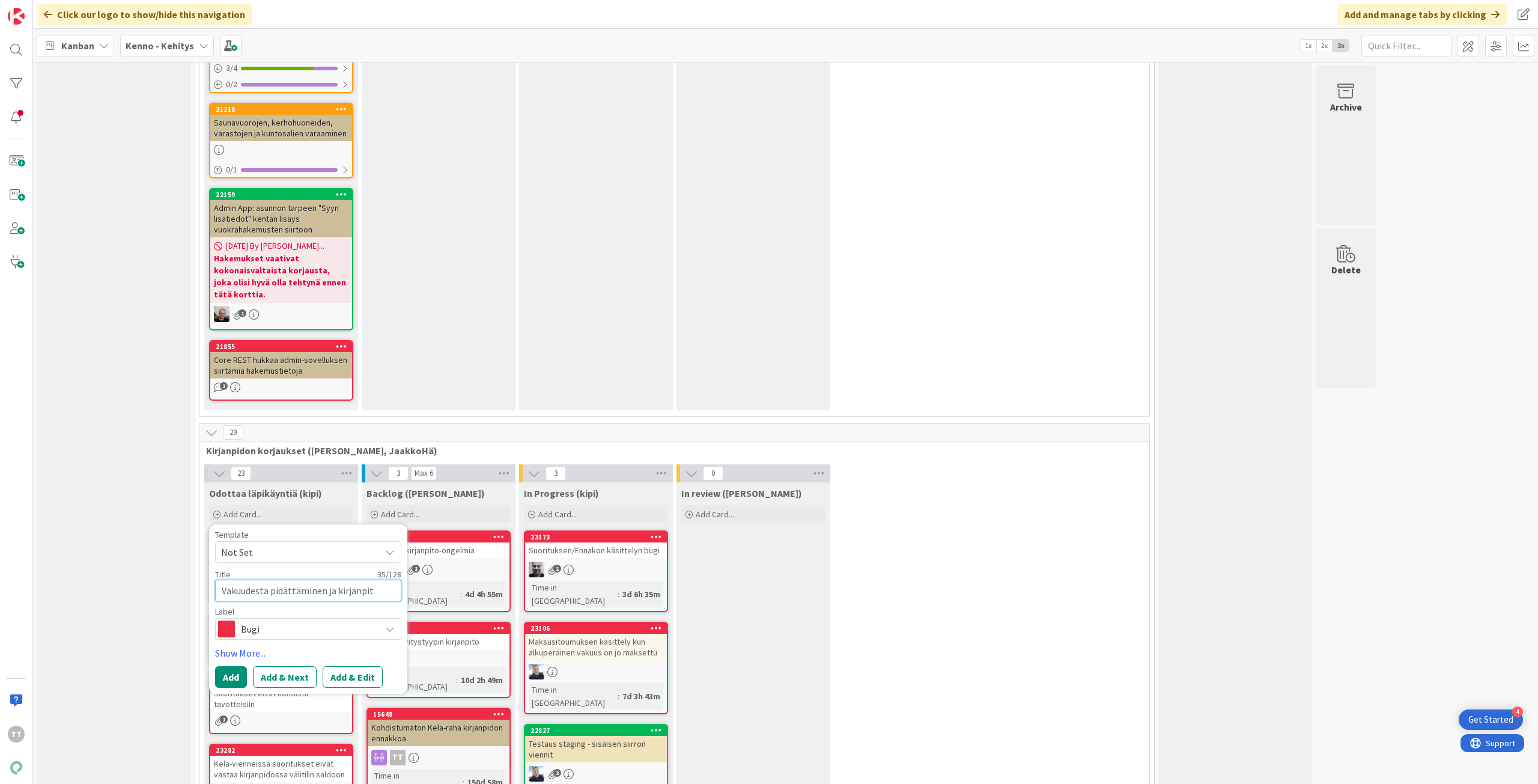
type textarea "Vakuudesta pidättäminen ja kirjanpito"
type textarea "x"
type textarea "Vakuudesta pidättäminen ja kirjanpitoa"
type textarea "x"
type textarea "Vakuudesta pidättäminen ja kirjanpitoai"
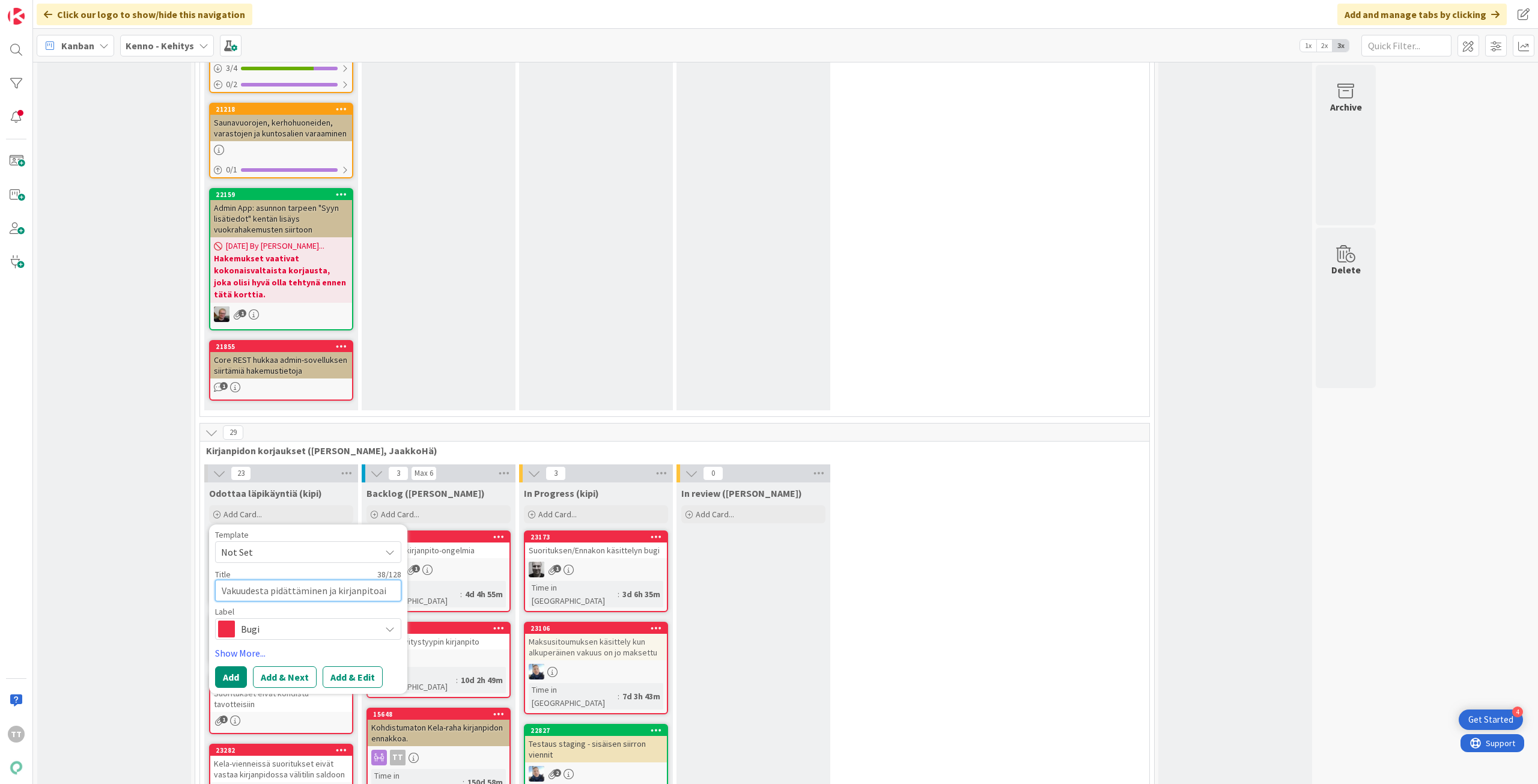
type textarea "x"
type textarea "Vakuudesta pidättäminen ja kirjanpitoain"
type textarea "x"
type textarea "Vakuudesta pidättäminen ja kirjanpitoaine"
type textarea "x"
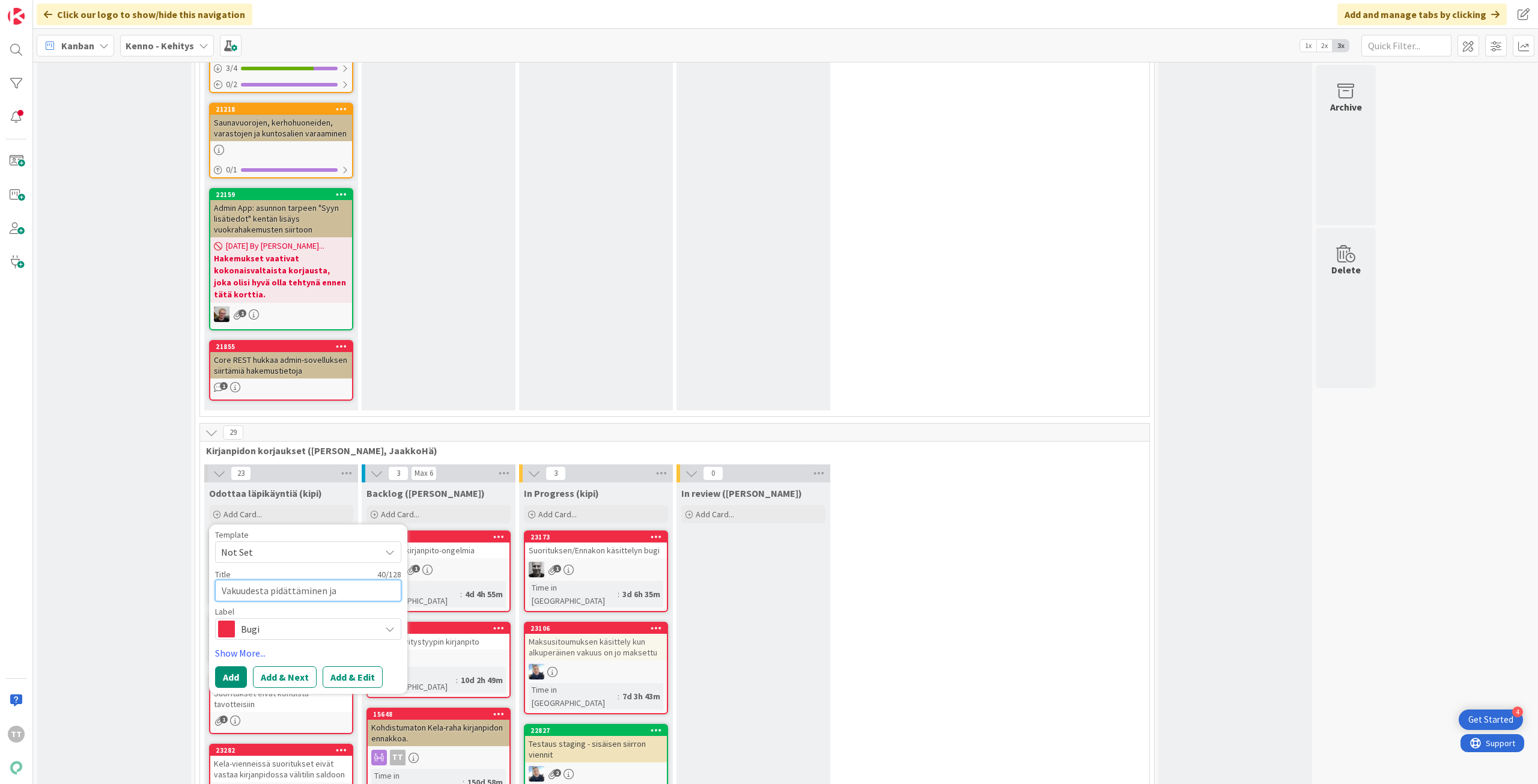
type textarea "Vakuudesta pidättäminen ja kirjanpitoainei"
type textarea "x"
type textarea "Vakuudesta pidättäminen ja kirjanpitoaineis"
type textarea "x"
type textarea "Vakuudesta pidättäminen ja kirjanpitoaineist"
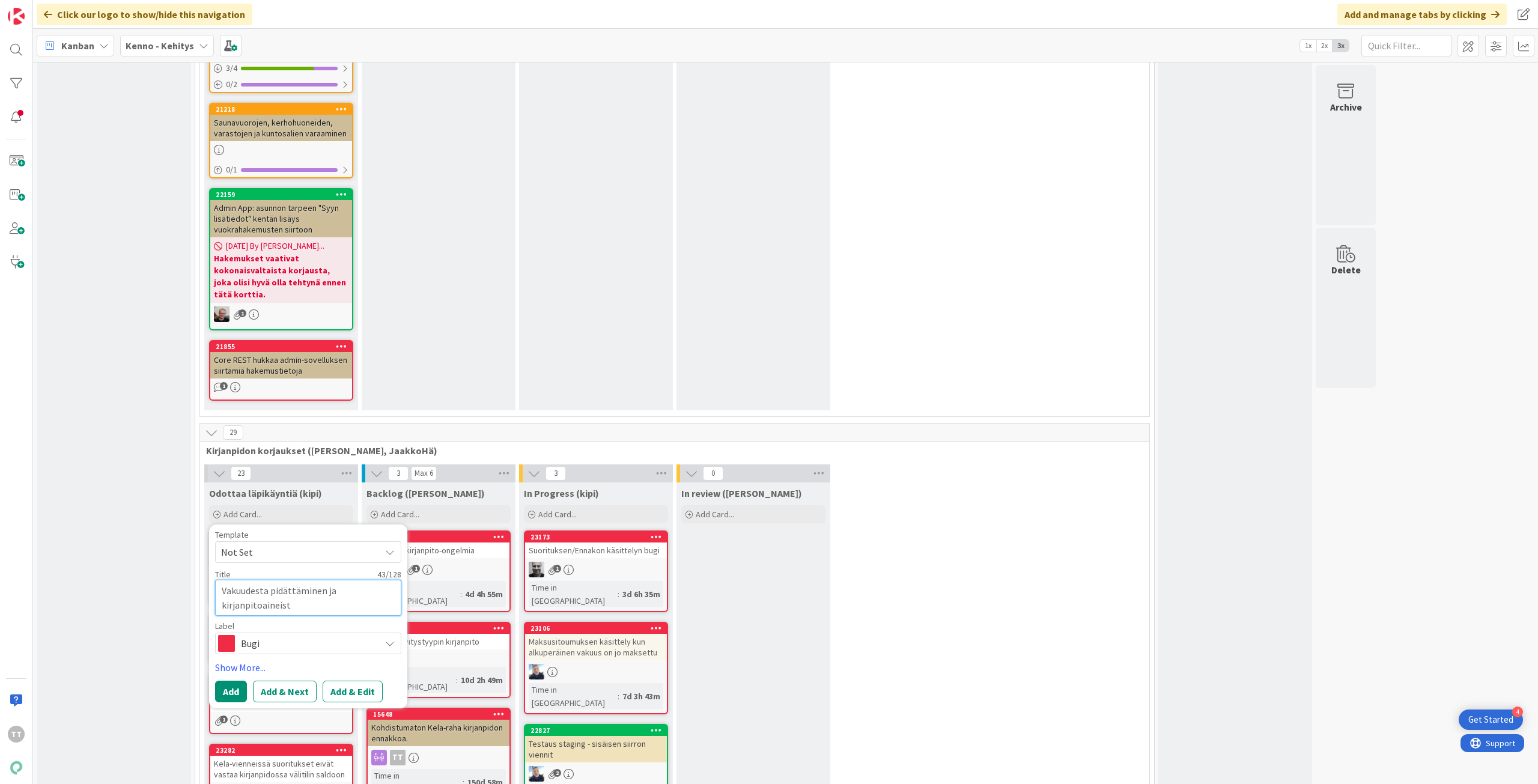
type textarea "x"
type textarea "Vakuudesta pidättäminen ja kirjanpitoaineisto"
click at [342, 680] on button "Add & Edit" at bounding box center [352, 691] width 60 height 22
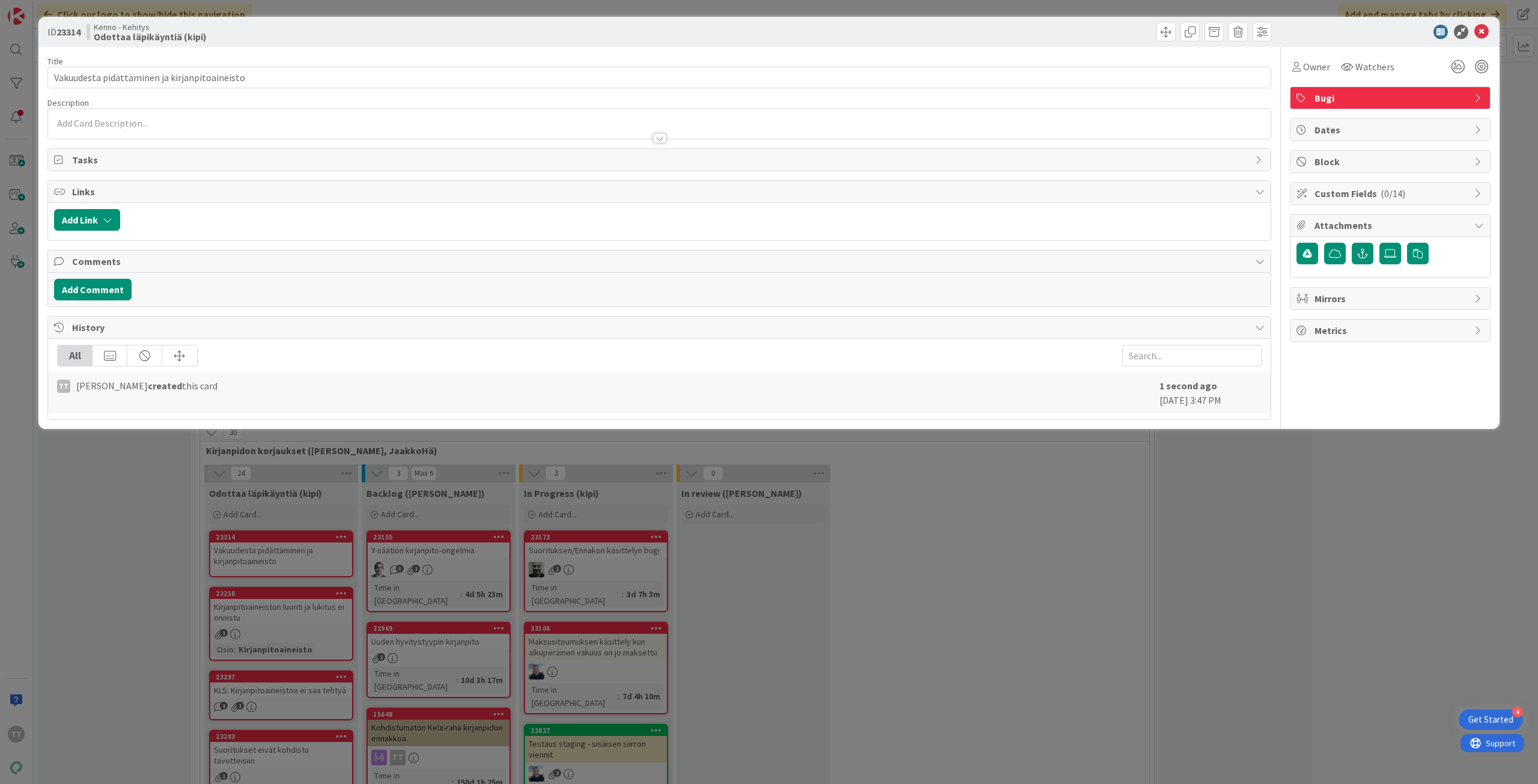
click at [657, 142] on div at bounding box center [660, 139] width 13 height 10
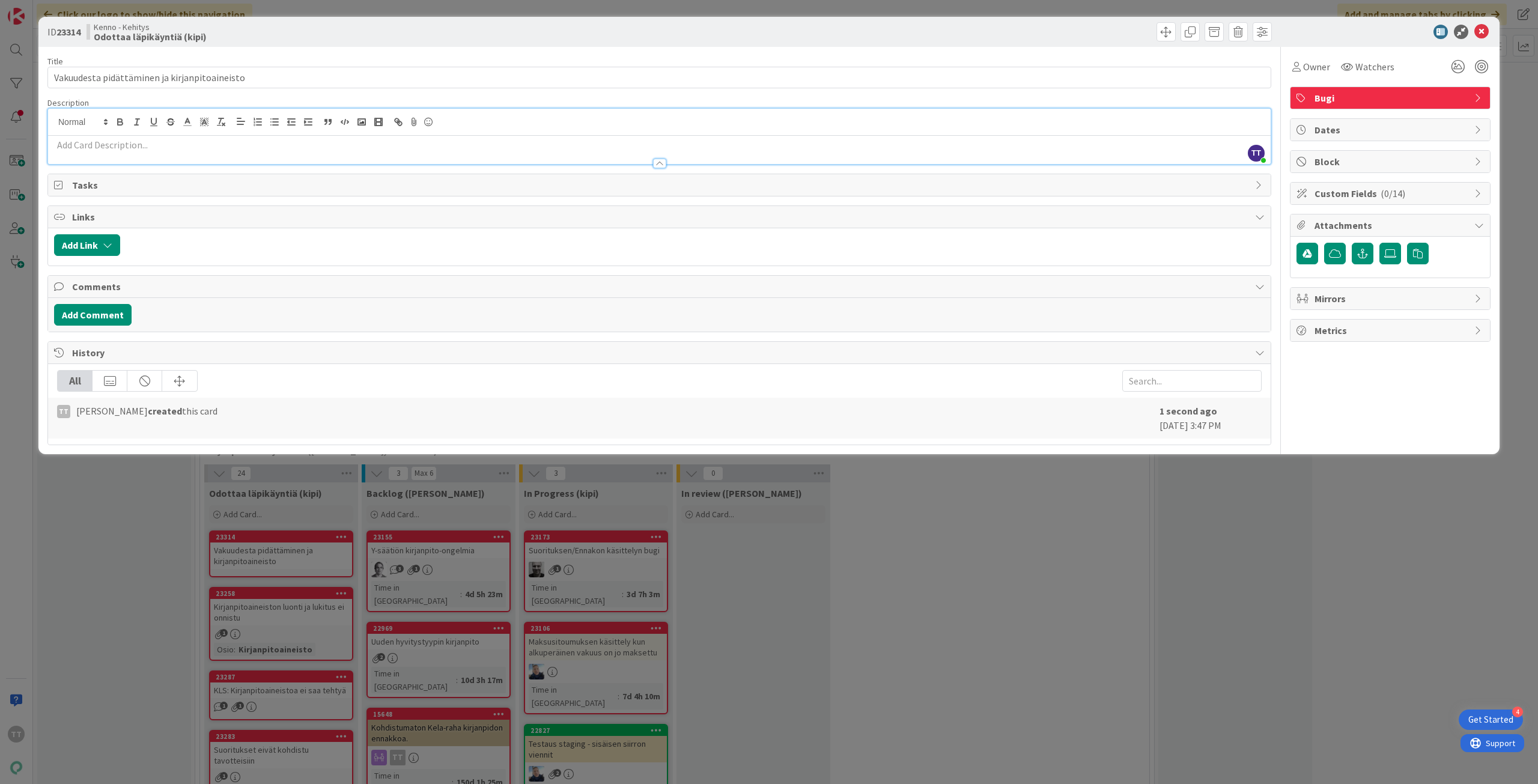
click at [264, 155] on div at bounding box center [660, 157] width 1223 height 13
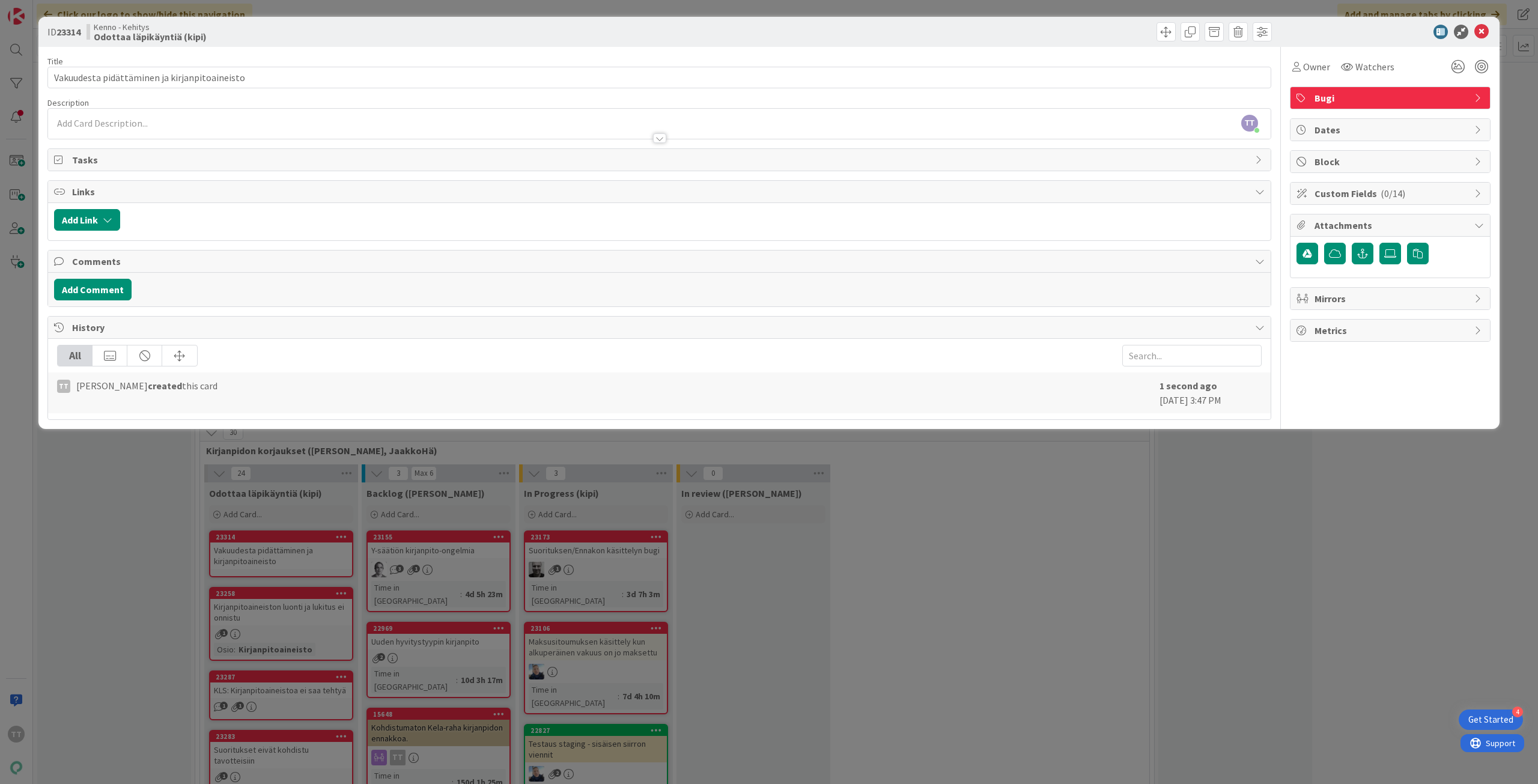
click at [105, 123] on p at bounding box center [660, 123] width 1211 height 14
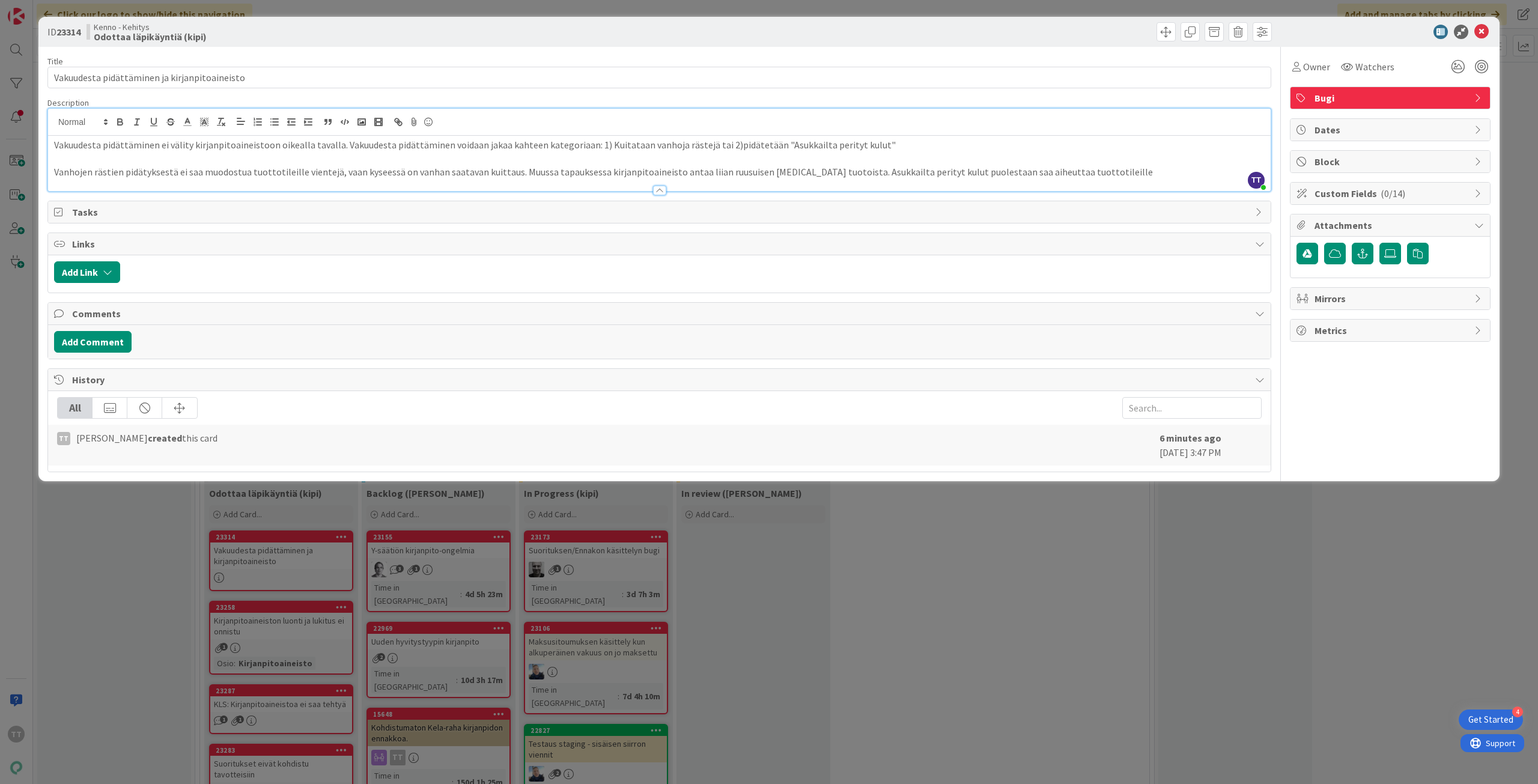
drag, startPoint x: 978, startPoint y: 175, endPoint x: 1009, endPoint y: 161, distance: 34.0
click at [978, 175] on p "Vanhojen rästien pidätyksestä ei saa muodostua tuottotileille vientejä, vaan ky…" at bounding box center [660, 172] width 1211 height 14
click at [1122, 166] on p "Vanhojen rästien pidätyksestä ei saa muodostua tuottotileille vientejä, vaan ky…" at bounding box center [660, 172] width 1211 height 14
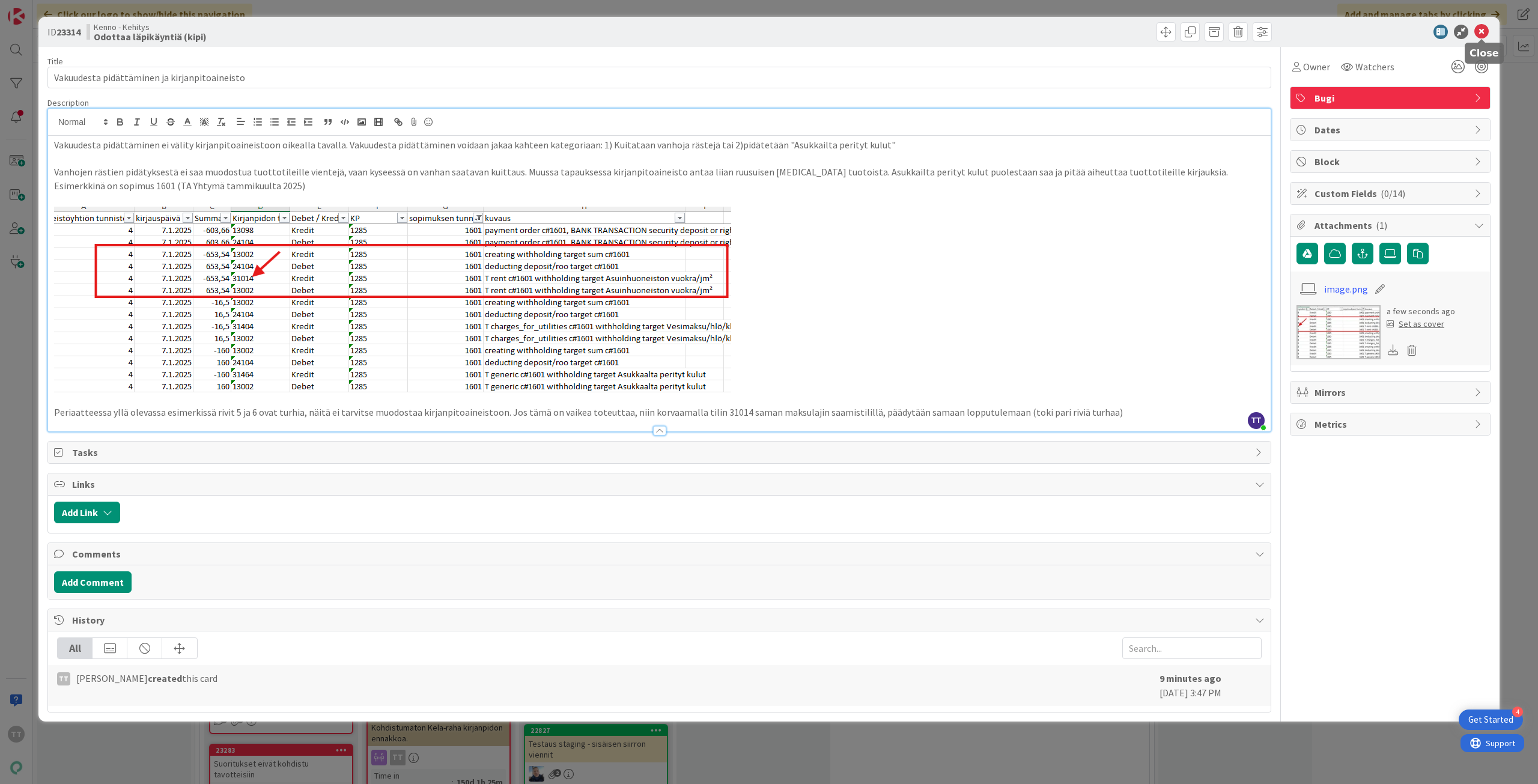
click at [1483, 33] on icon at bounding box center [1482, 31] width 15 height 15
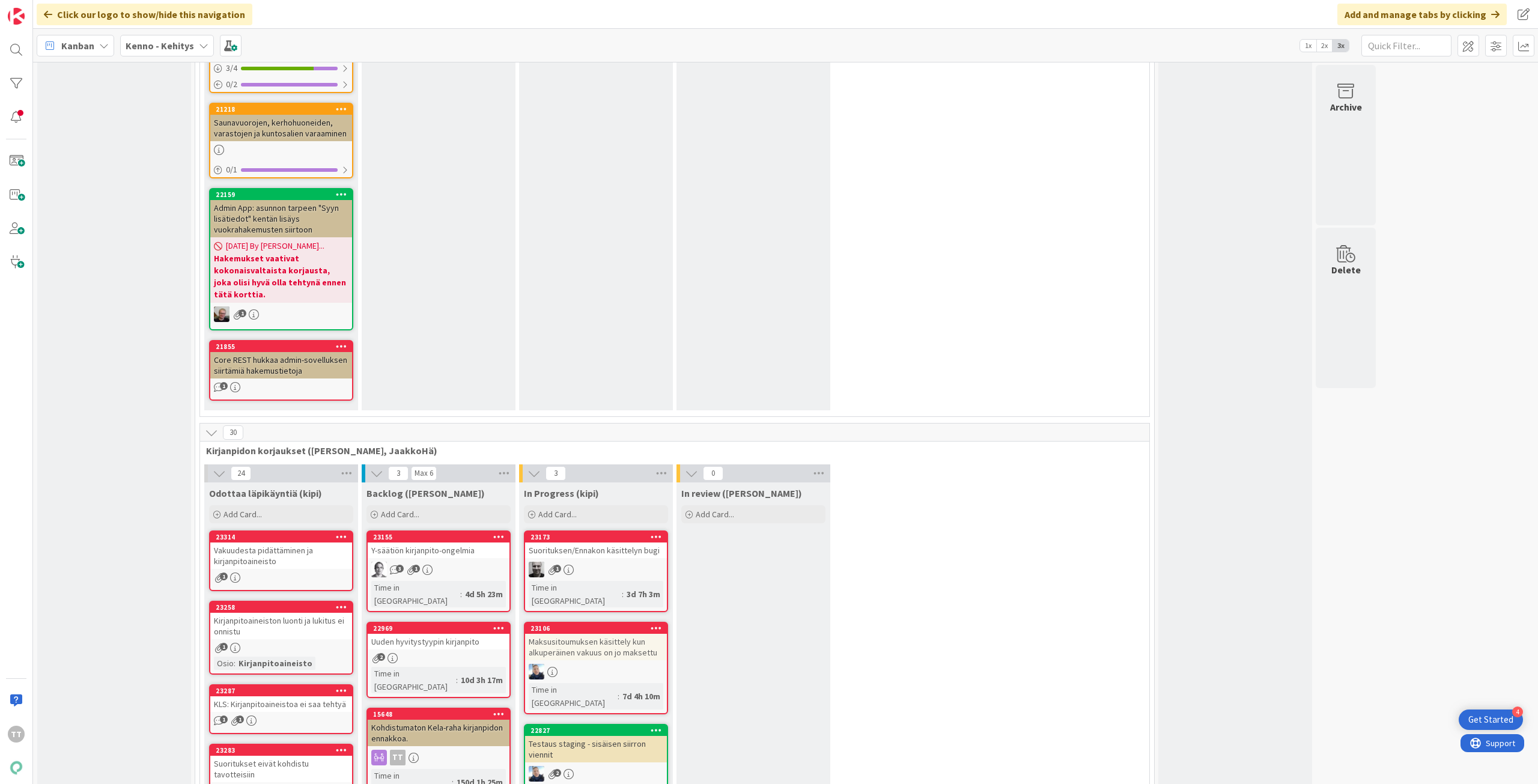
click at [250, 542] on div "Vakuudesta pidättäminen ja kirjanpitoaineisto" at bounding box center [281, 556] width 142 height 26
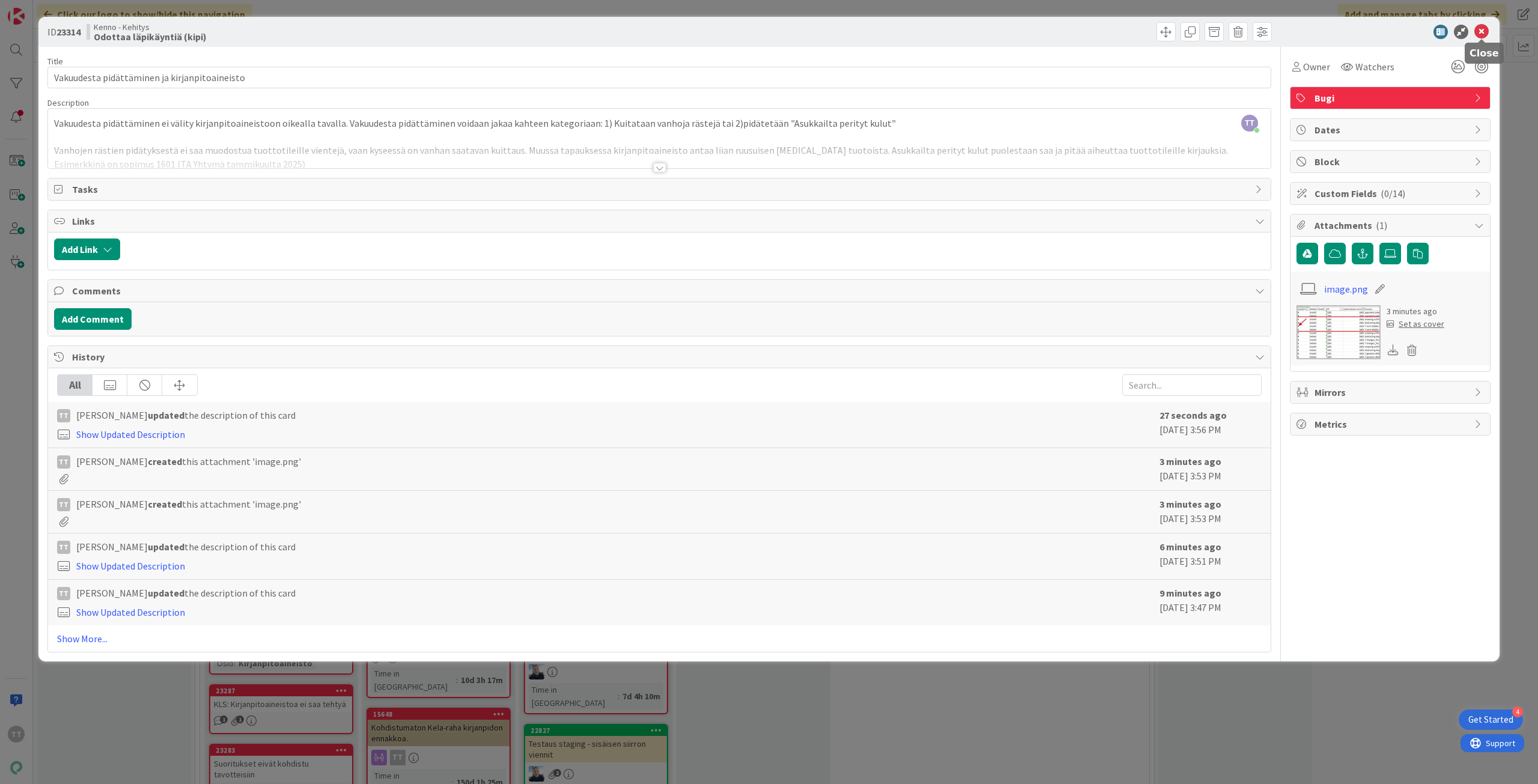
click at [1479, 33] on icon at bounding box center [1482, 31] width 15 height 15
